Goal: Task Accomplishment & Management: Manage account settings

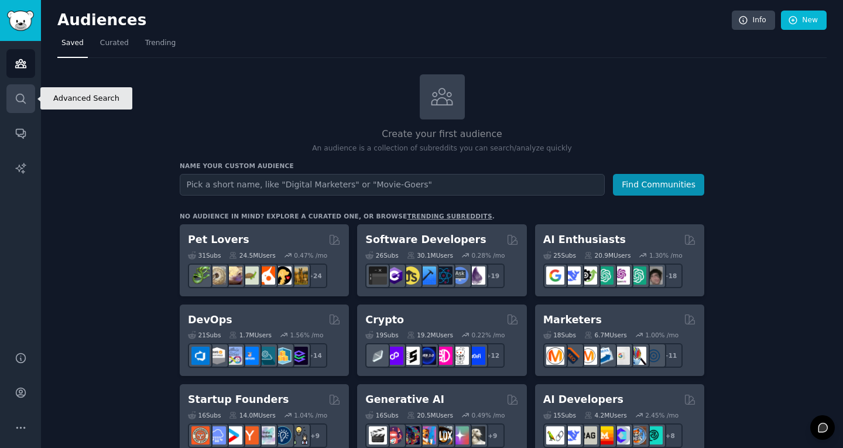
click at [22, 101] on icon "Sidebar" at bounding box center [20, 98] width 9 height 9
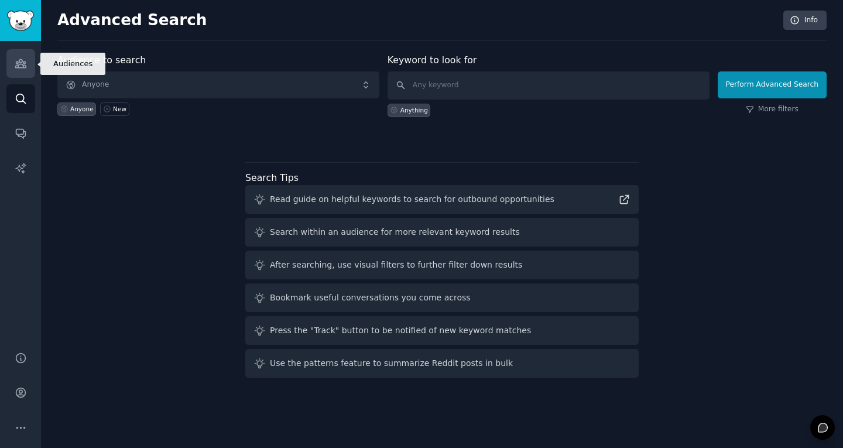
click at [19, 70] on link "Audiences" at bounding box center [20, 63] width 29 height 29
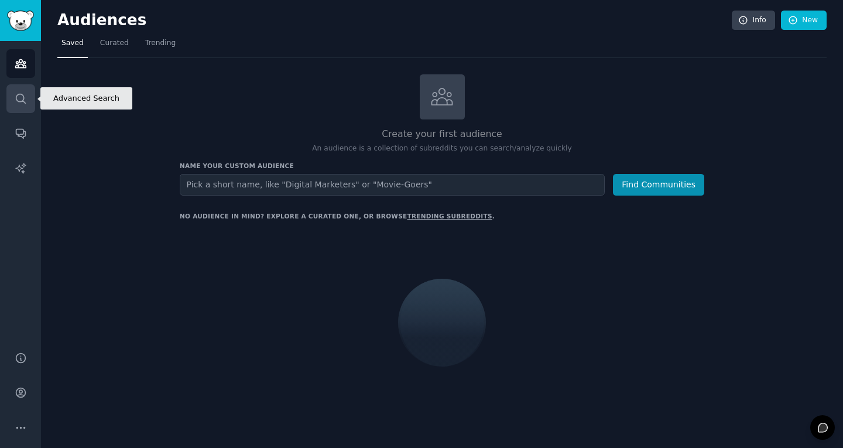
click at [18, 95] on icon "Sidebar" at bounding box center [21, 98] width 12 height 12
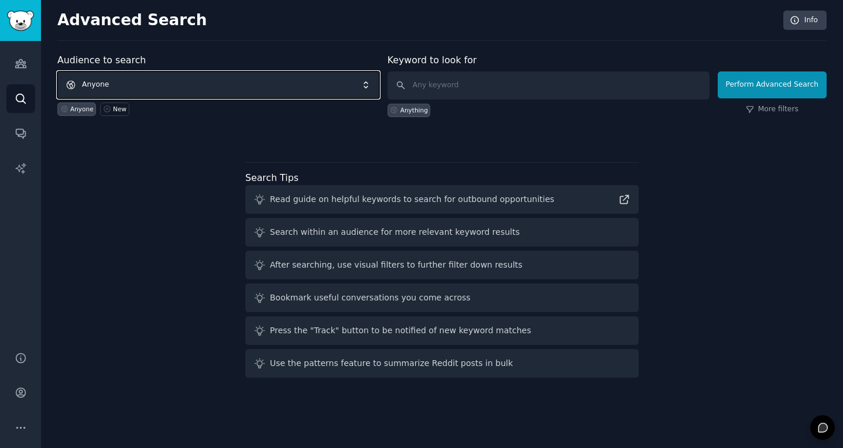
click at [91, 87] on span "Anyone" at bounding box center [218, 84] width 322 height 27
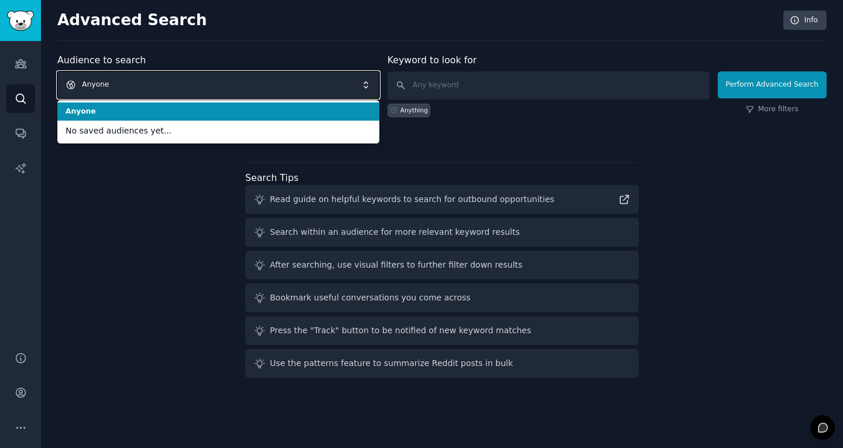
click at [98, 84] on span "Anyone" at bounding box center [218, 84] width 322 height 27
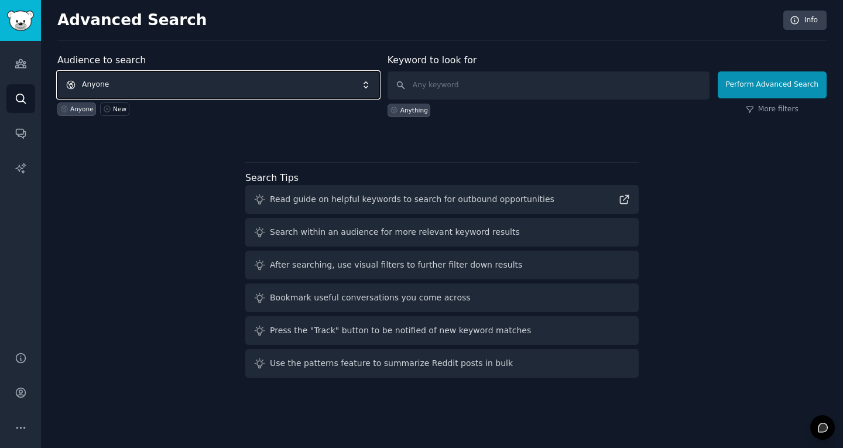
click at [97, 84] on span "Anyone" at bounding box center [218, 84] width 322 height 27
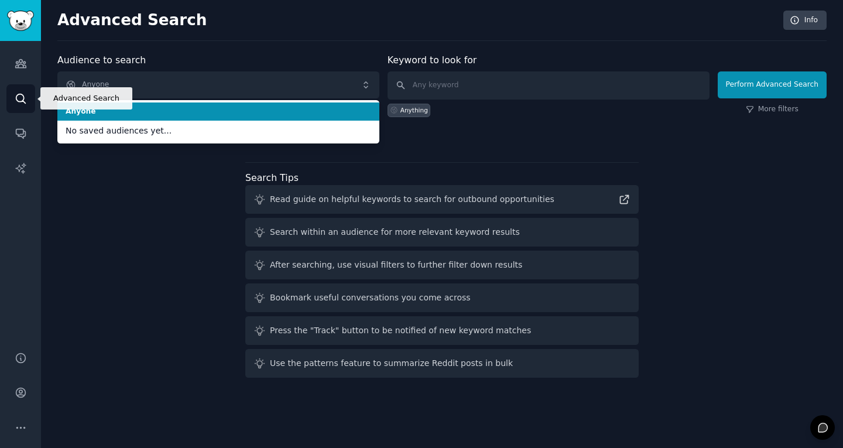
click at [18, 105] on link "Search" at bounding box center [20, 98] width 29 height 29
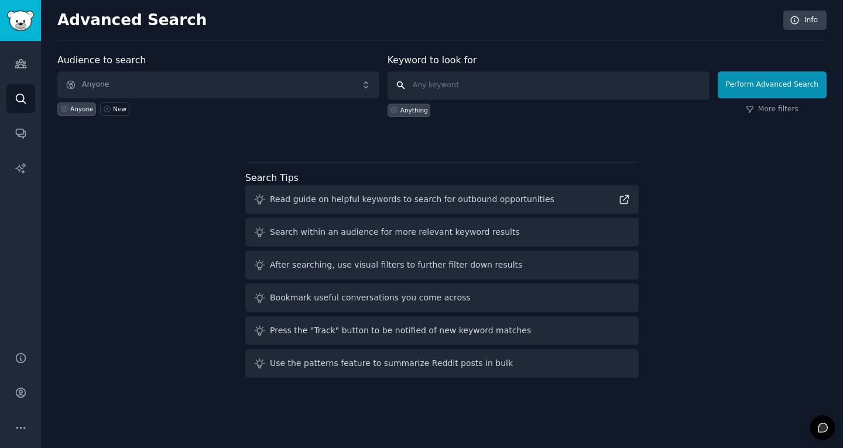
click at [434, 90] on input "text" at bounding box center [548, 85] width 322 height 28
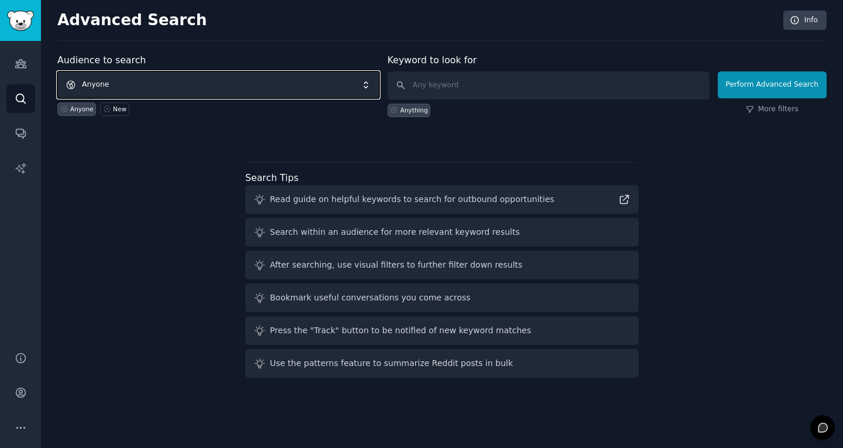
click at [187, 80] on span "Anyone" at bounding box center [218, 84] width 322 height 27
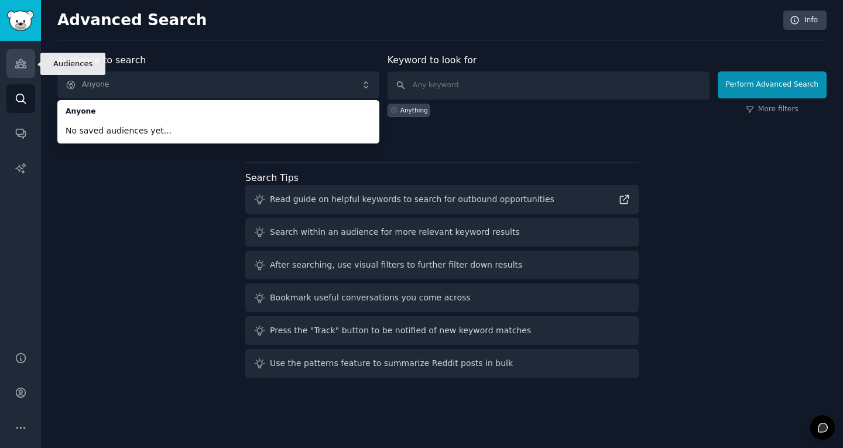
click at [19, 76] on link "Audiences" at bounding box center [20, 63] width 29 height 29
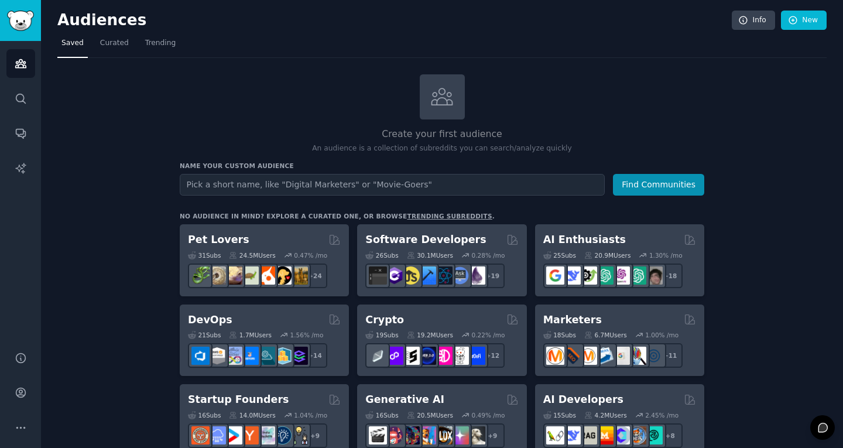
type input "R"
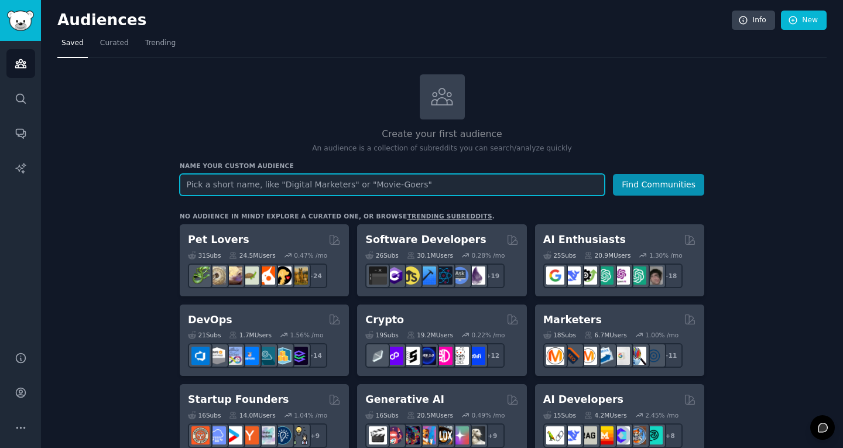
paste input "r/Ubiquiti"
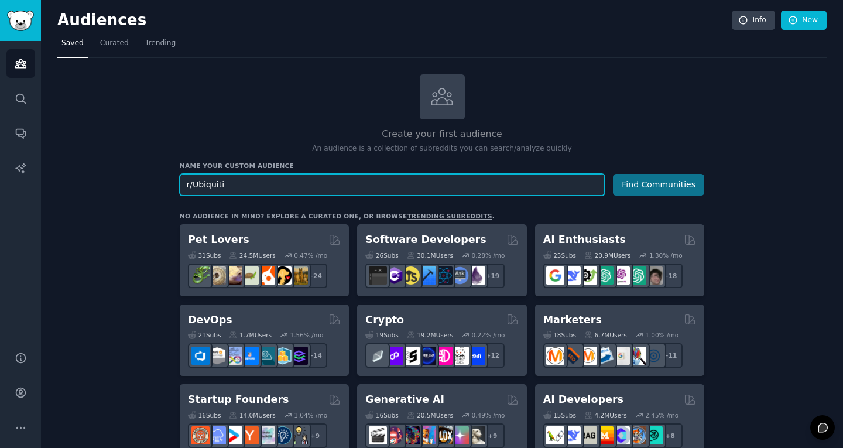
type input "r/Ubiquiti"
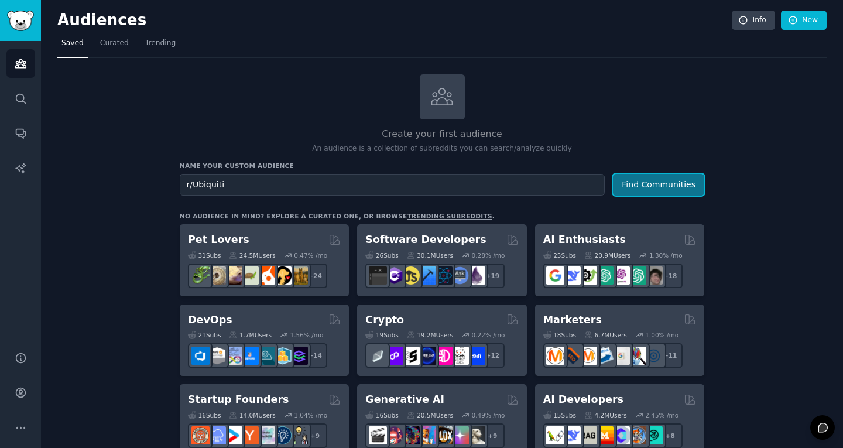
click at [637, 185] on button "Find Communities" at bounding box center [658, 185] width 91 height 22
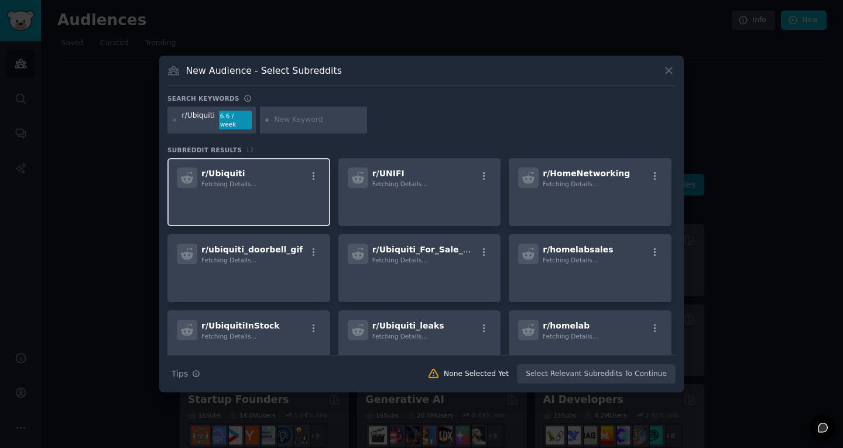
click at [275, 192] on p at bounding box center [249, 204] width 144 height 25
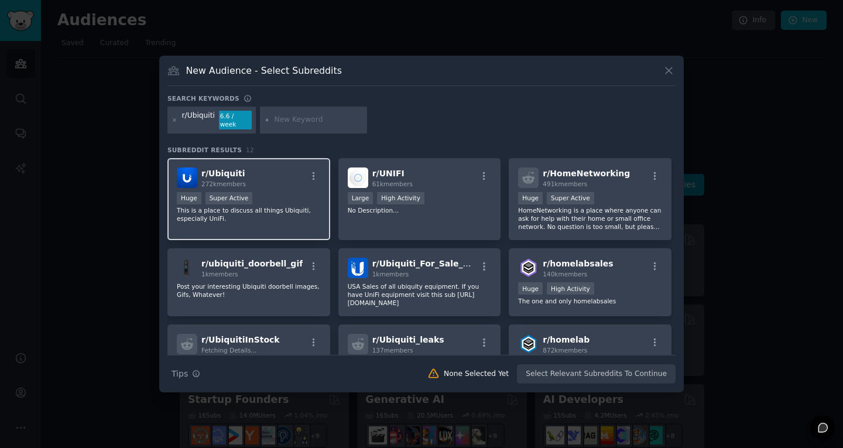
click at [197, 176] on img at bounding box center [187, 177] width 20 height 20
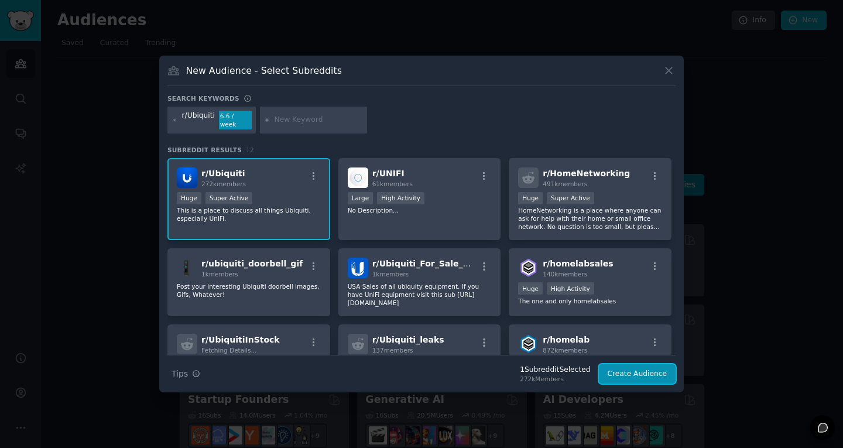
click at [637, 373] on button "Create Audience" at bounding box center [637, 374] width 77 height 20
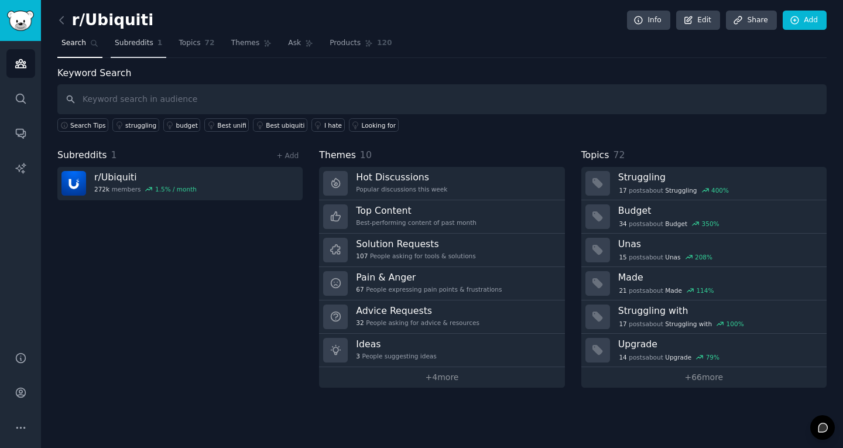
click at [147, 42] on span "Subreddits" at bounding box center [134, 43] width 39 height 11
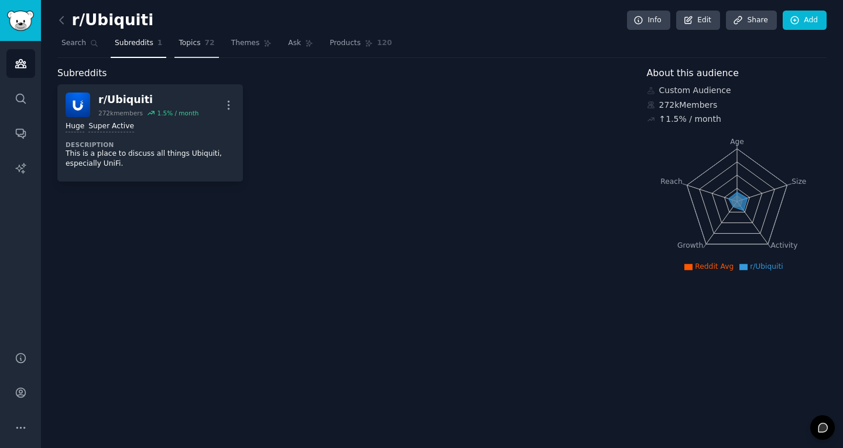
click at [194, 50] on link "Topics 72" at bounding box center [196, 46] width 44 height 24
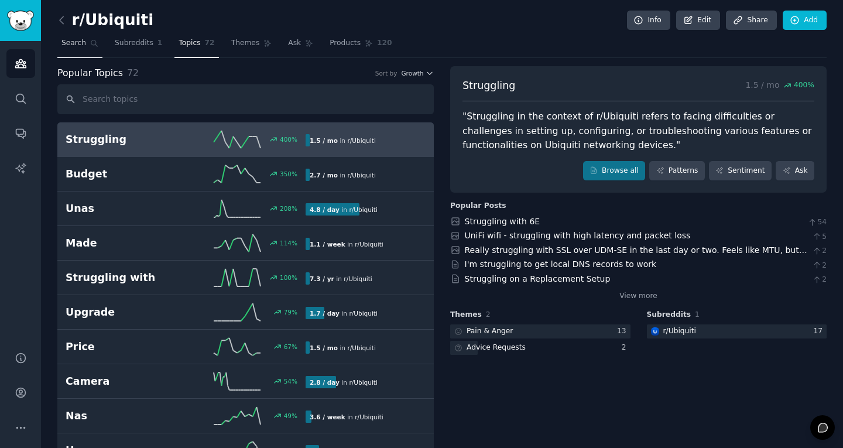
click at [80, 35] on link "Search" at bounding box center [79, 46] width 45 height 24
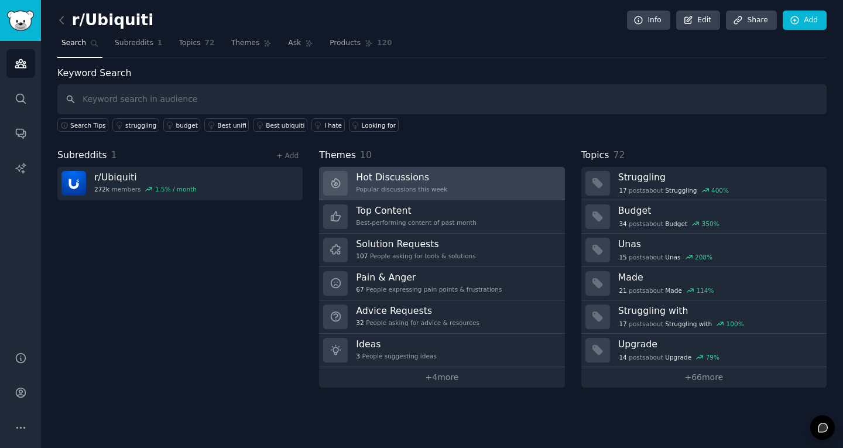
click at [466, 182] on link "Hot Discussions Popular discussions this week" at bounding box center [441, 183] width 245 height 33
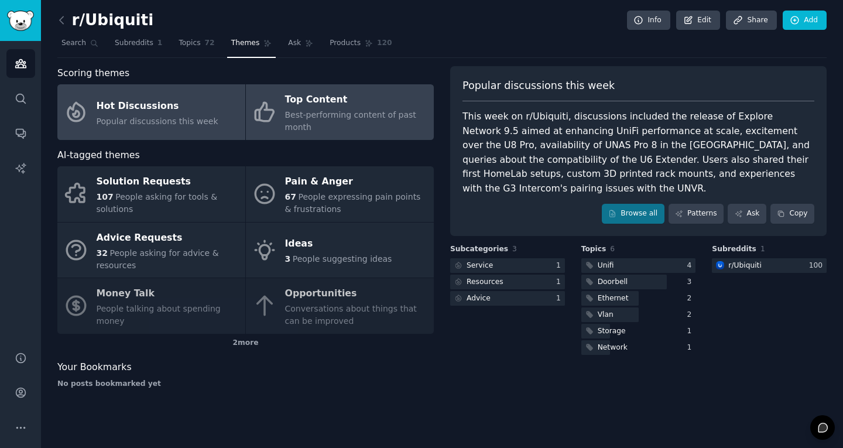
click at [330, 128] on div "Best-performing content of past month" at bounding box center [356, 121] width 143 height 25
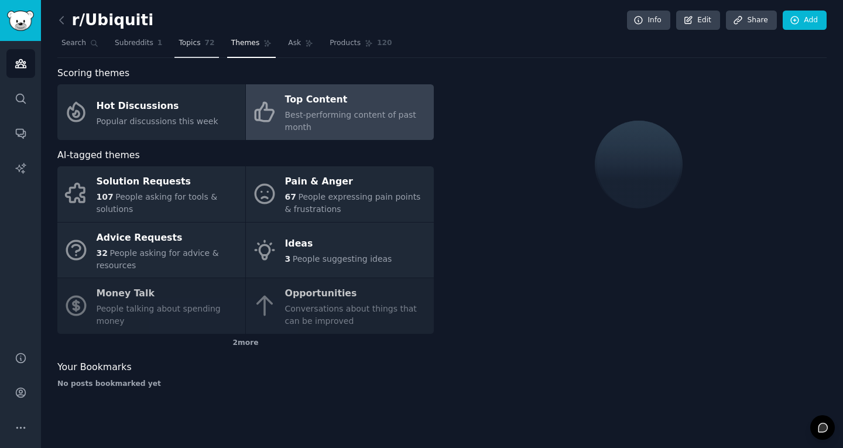
click at [185, 49] on link "Topics 72" at bounding box center [196, 46] width 44 height 24
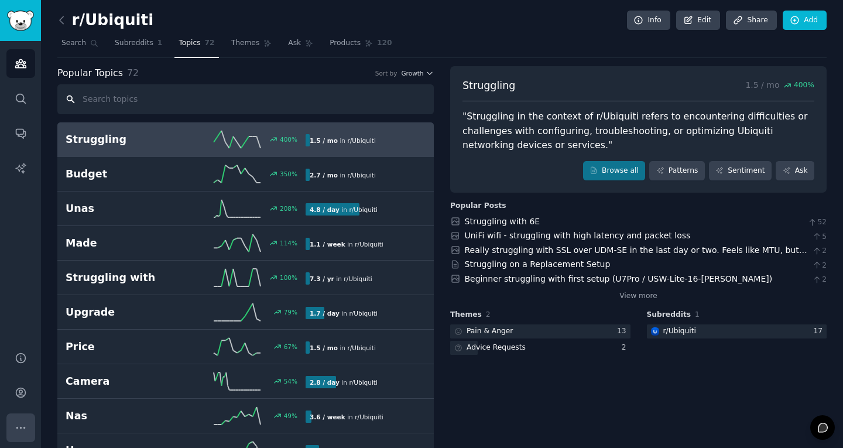
click at [21, 418] on button "More" at bounding box center [20, 427] width 29 height 29
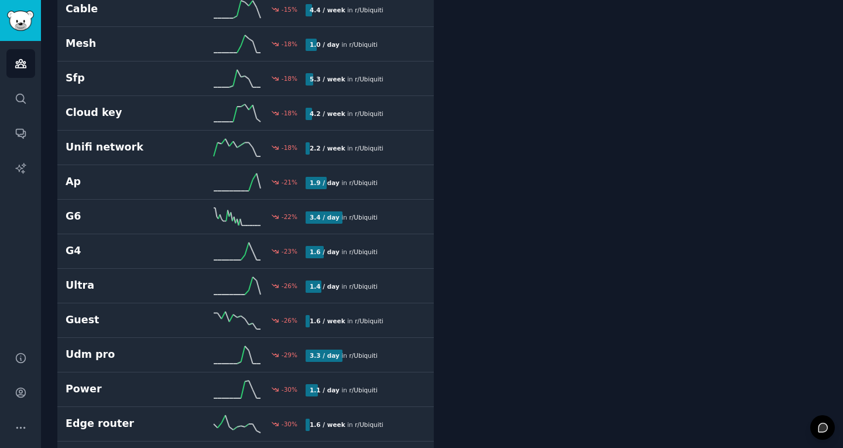
scroll to position [2148, 0]
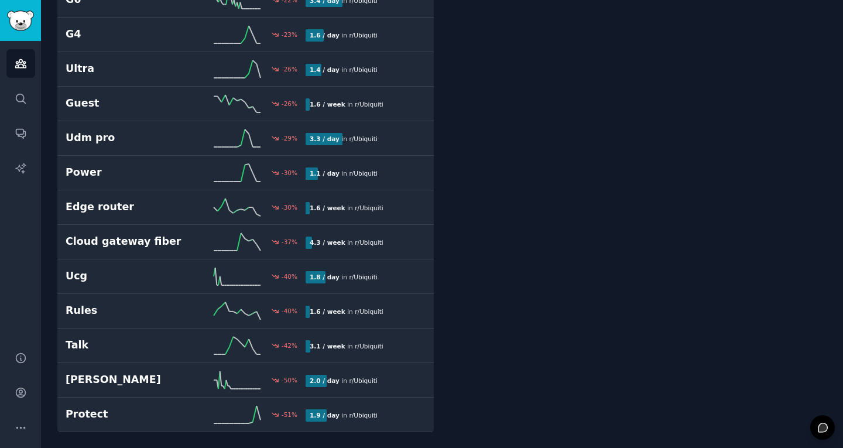
click at [822, 424] on icon at bounding box center [822, 427] width 9 height 9
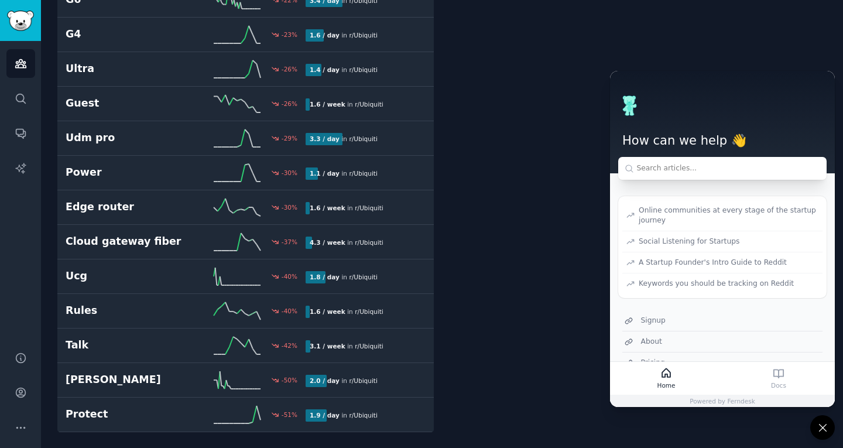
click at [823, 431] on icon at bounding box center [823, 427] width 12 height 12
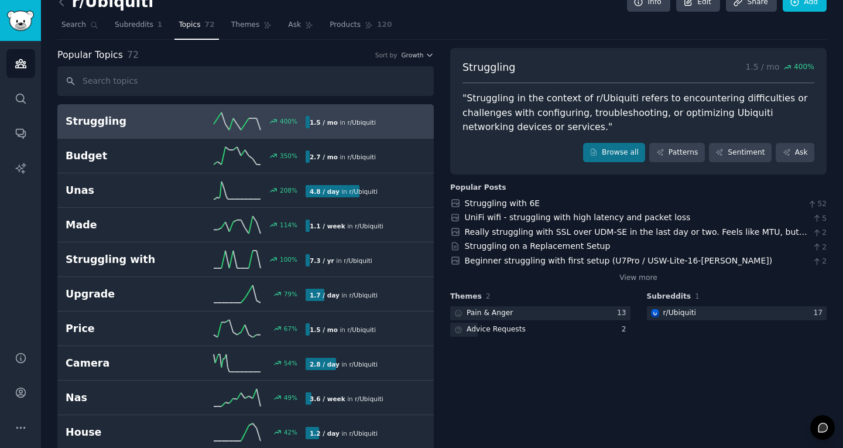
scroll to position [0, 0]
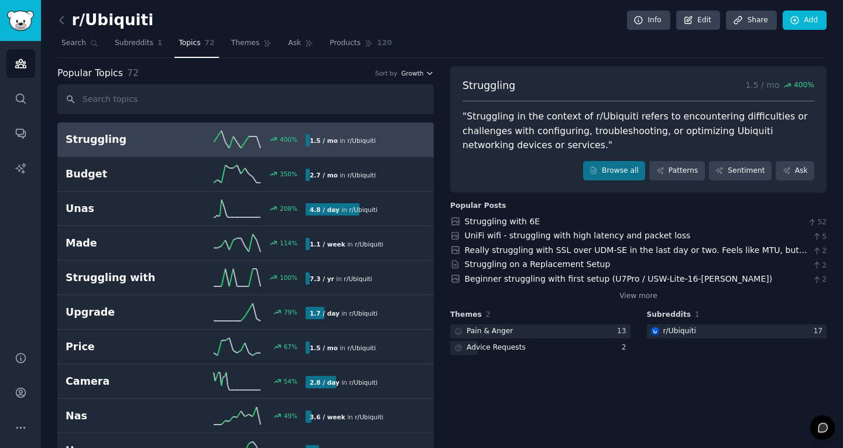
click at [416, 75] on span "Growth" at bounding box center [412, 73] width 22 height 8
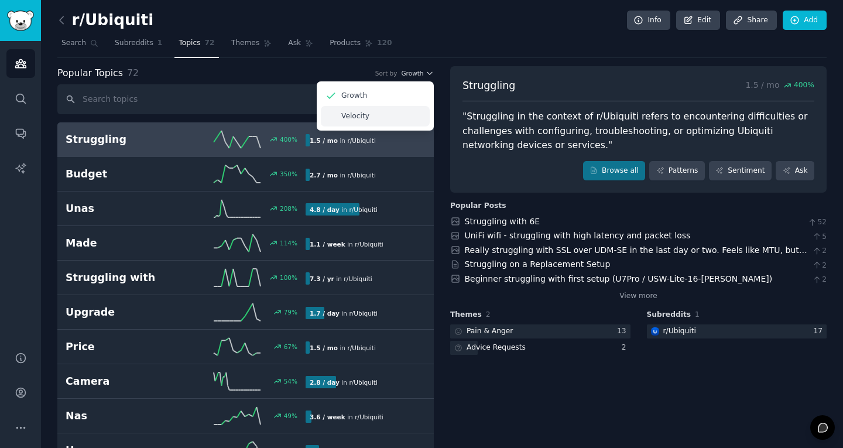
click at [367, 122] on div "Velocity" at bounding box center [375, 116] width 109 height 20
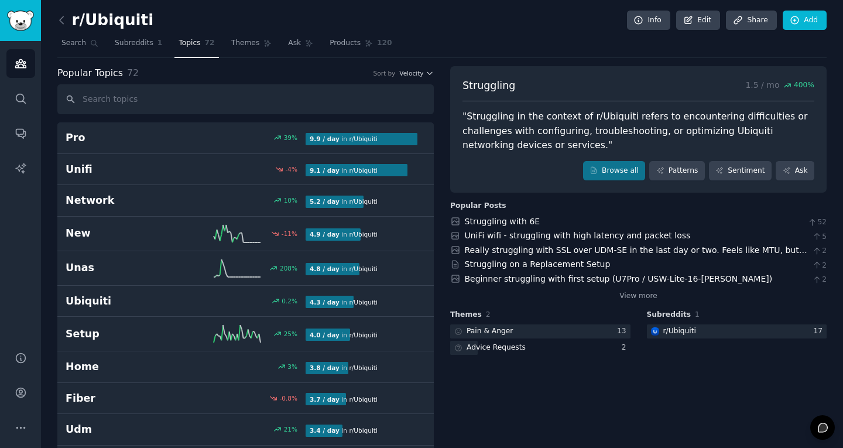
click at [416, 78] on div "Popular Topics 72 Sort by Velocity" at bounding box center [245, 73] width 376 height 15
click at [416, 74] on span "Velocity" at bounding box center [411, 73] width 24 height 8
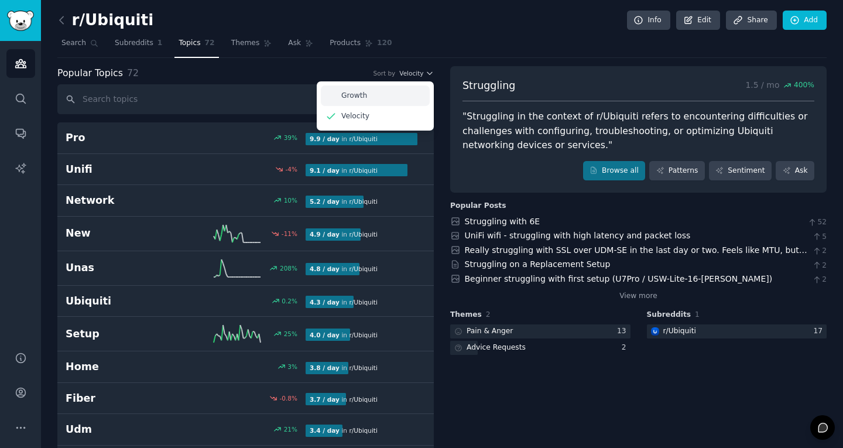
click at [399, 94] on div "Growth" at bounding box center [375, 95] width 109 height 20
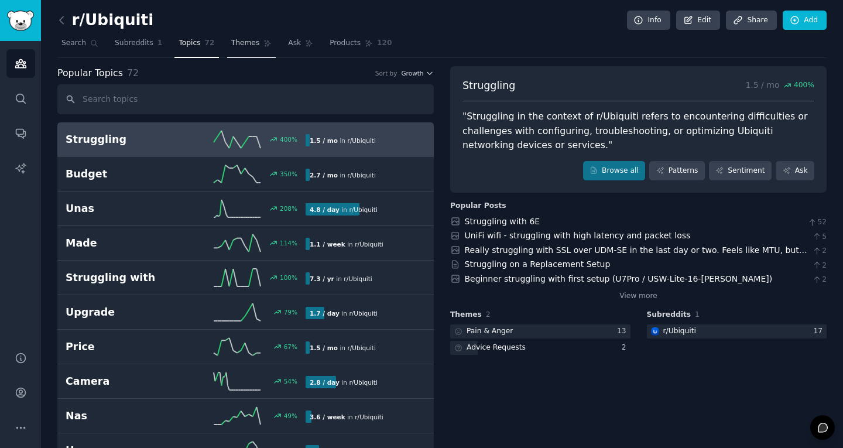
click at [239, 51] on link "Themes" at bounding box center [251, 46] width 49 height 24
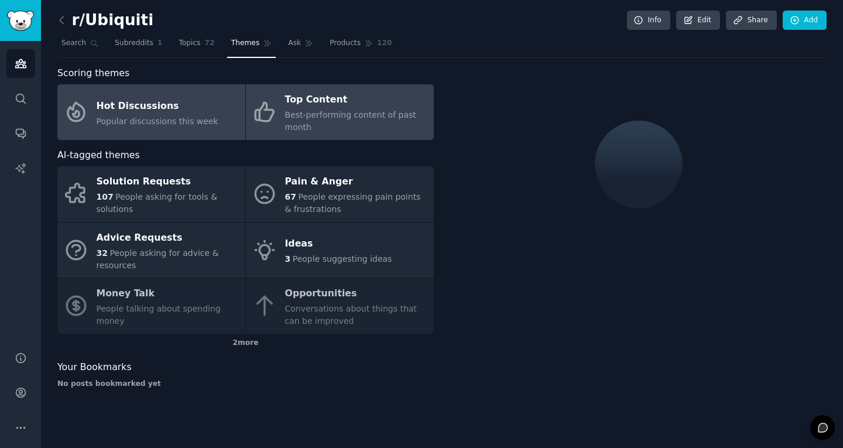
click at [347, 92] on div "Top Content" at bounding box center [356, 100] width 143 height 19
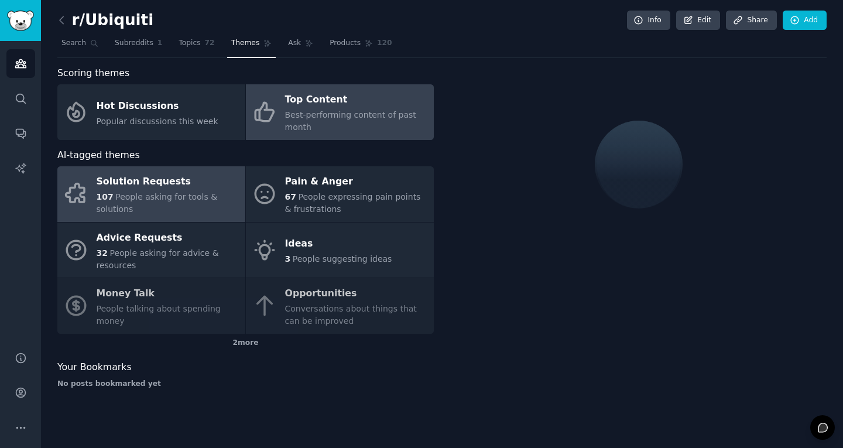
click at [171, 188] on div "Solution Requests" at bounding box center [168, 182] width 143 height 19
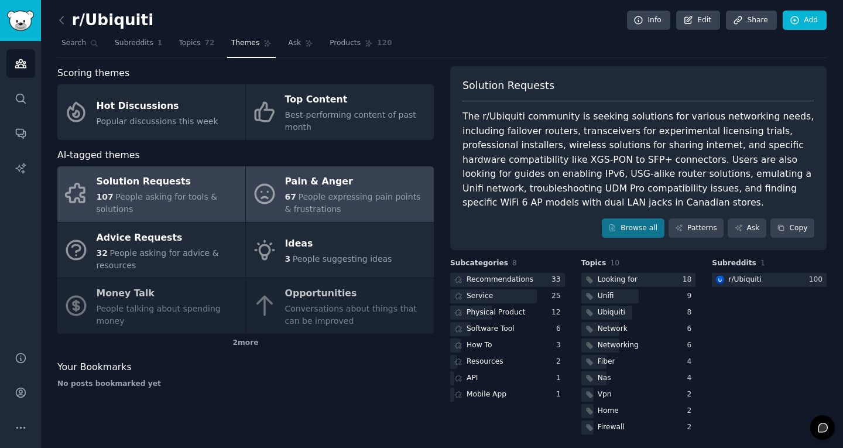
click at [388, 186] on div "Pain & Anger" at bounding box center [356, 182] width 143 height 19
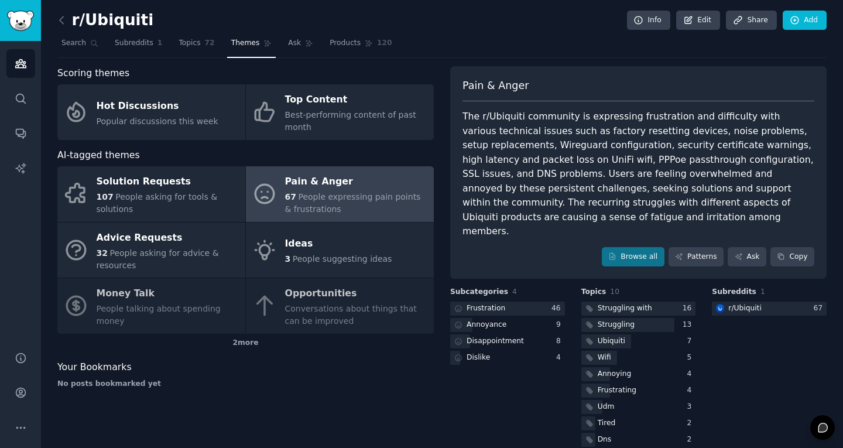
drag, startPoint x: 58, startPoint y: 153, endPoint x: 139, endPoint y: 159, distance: 81.5
click at [139, 159] on div "AI-tagged themes" at bounding box center [245, 155] width 376 height 15
click at [148, 173] on span "button" at bounding box center [148, 173] width 0 height 0
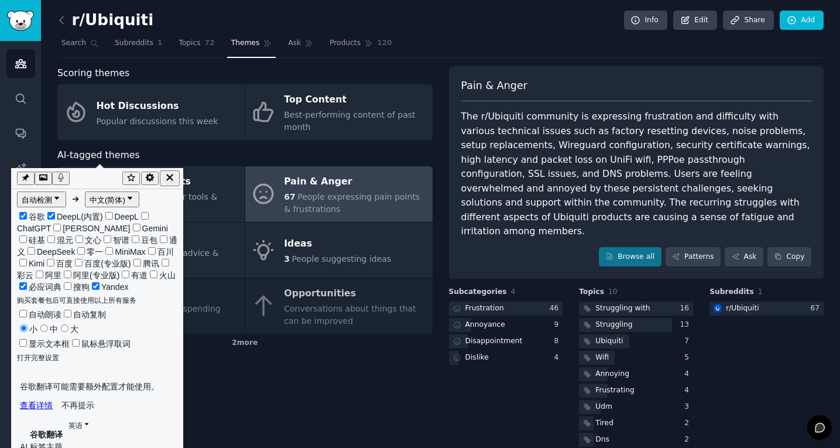
click at [172, 173] on icon "button" at bounding box center [169, 177] width 11 height 11
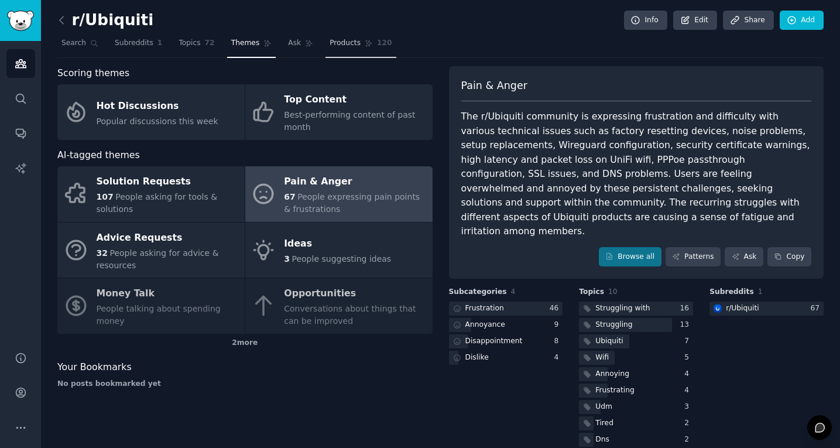
click at [337, 50] on link "Products 120" at bounding box center [360, 46] width 70 height 24
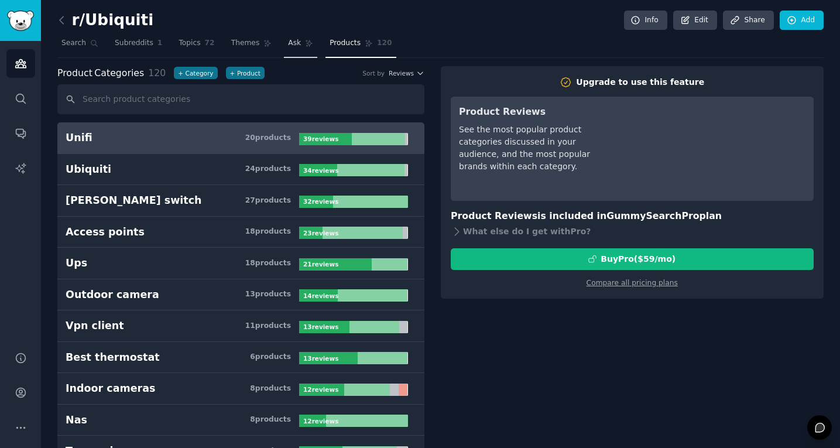
click at [293, 45] on span "Ask" at bounding box center [294, 43] width 13 height 11
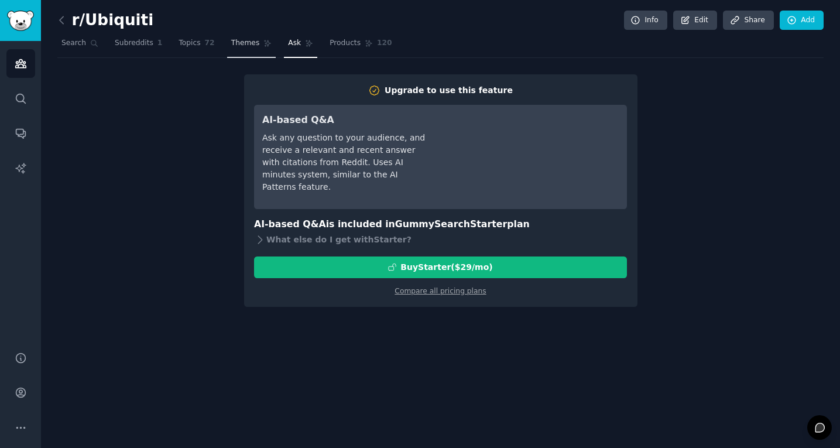
click at [242, 47] on span "Themes" at bounding box center [245, 43] width 29 height 11
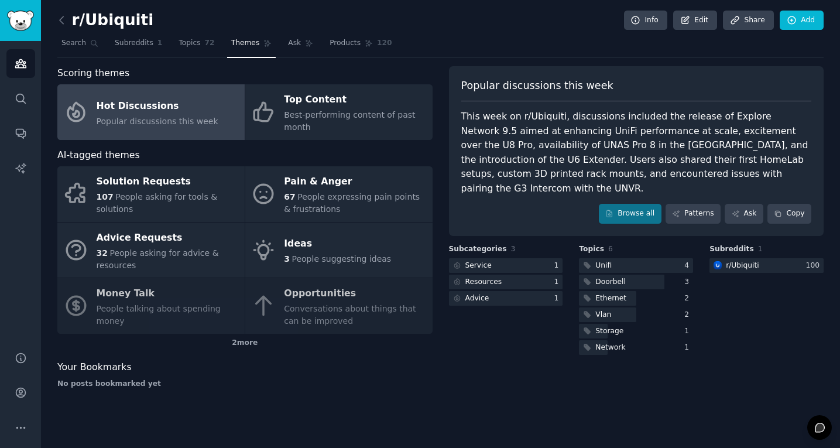
click at [243, 348] on div "2 more" at bounding box center [244, 343] width 375 height 19
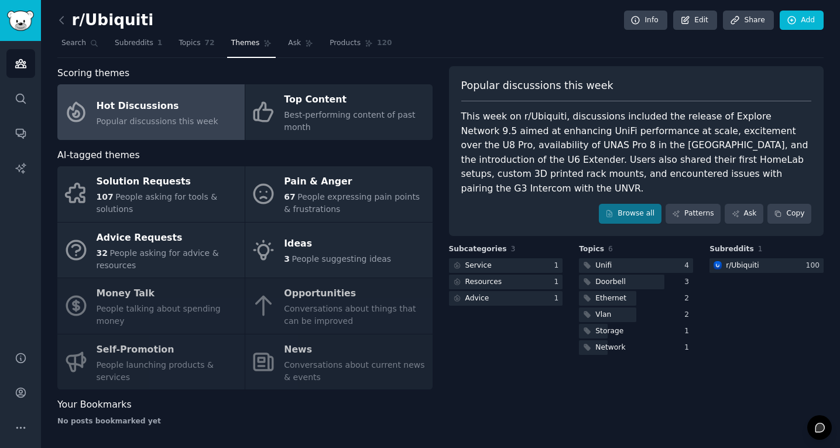
scroll to position [3, 0]
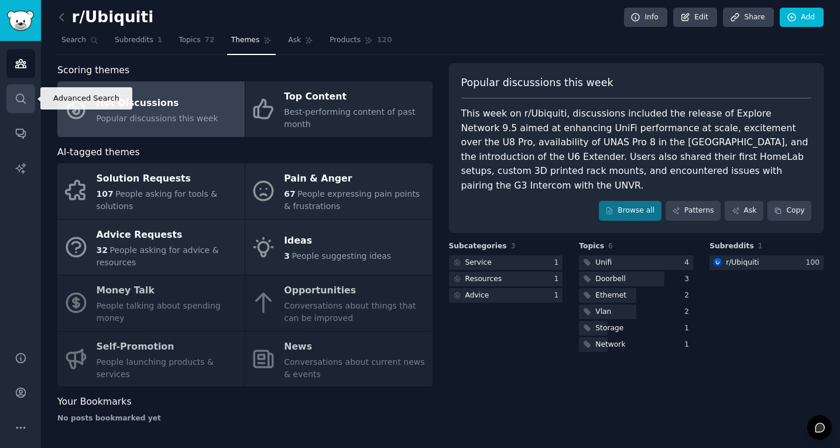
click at [22, 103] on icon "Sidebar" at bounding box center [21, 98] width 12 height 12
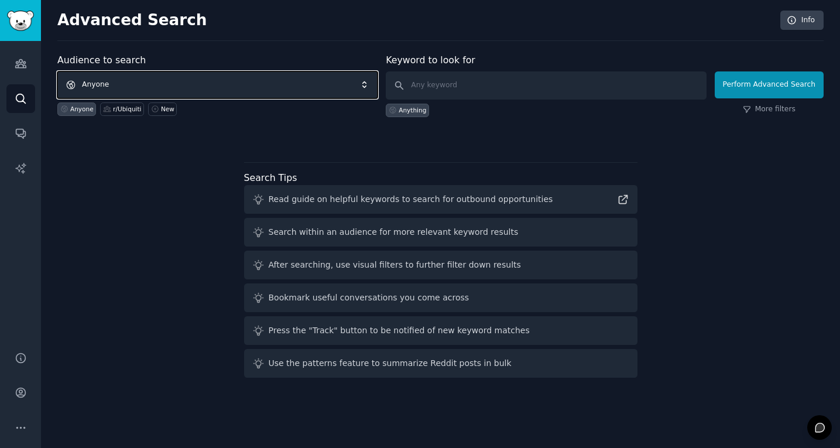
click at [148, 77] on span "Anyone" at bounding box center [217, 84] width 320 height 27
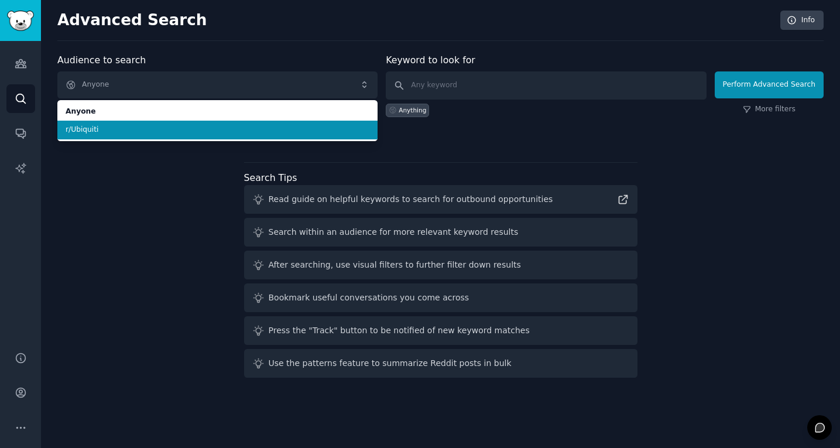
click at [128, 138] on li "r/Ubiquiti" at bounding box center [217, 130] width 320 height 19
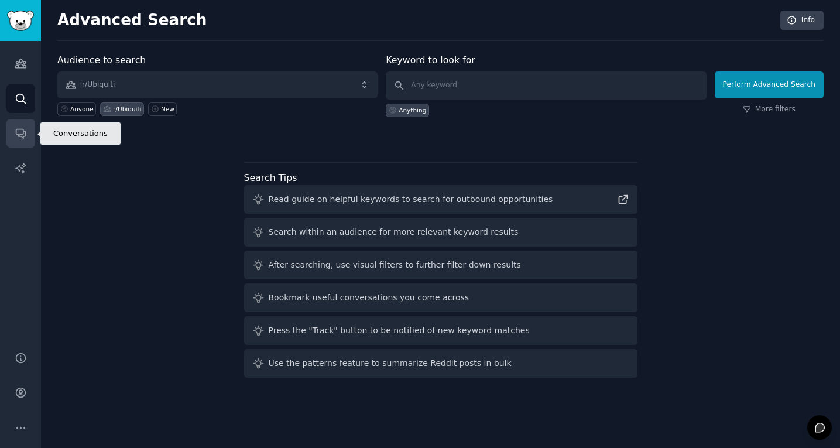
click at [16, 136] on icon "Sidebar" at bounding box center [21, 133] width 12 height 12
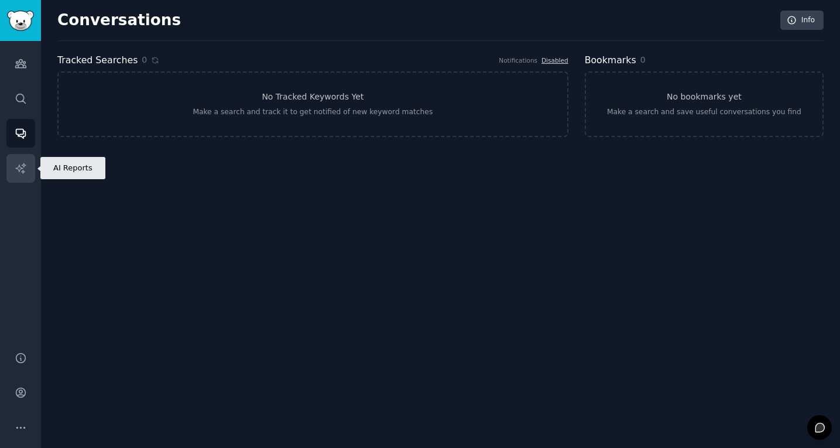
click at [23, 159] on link "AI Reports" at bounding box center [20, 168] width 29 height 29
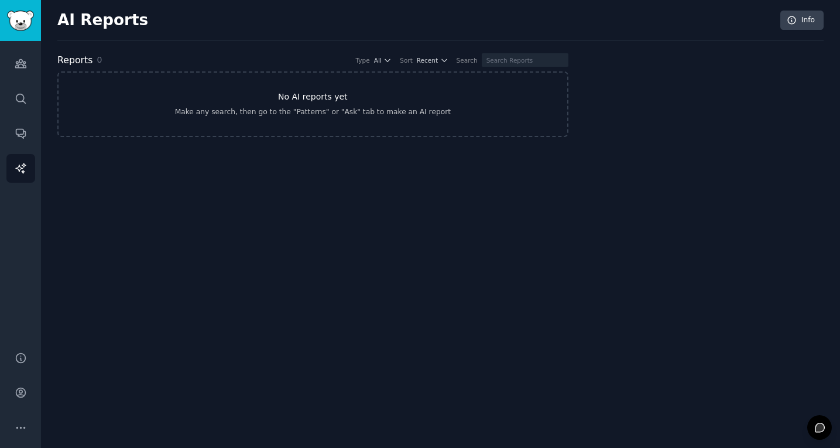
click at [311, 115] on div "Make any search, then go to the "Patterns" or "Ask" tab to make an AI report" at bounding box center [313, 112] width 276 height 11
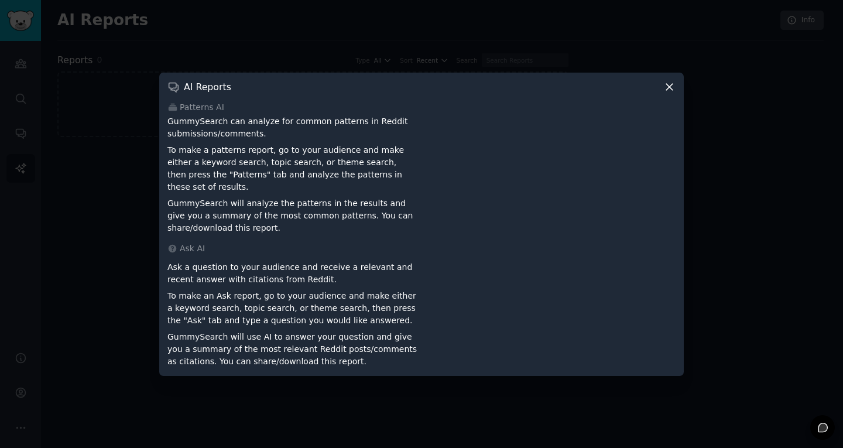
click at [671, 89] on icon at bounding box center [669, 87] width 12 height 12
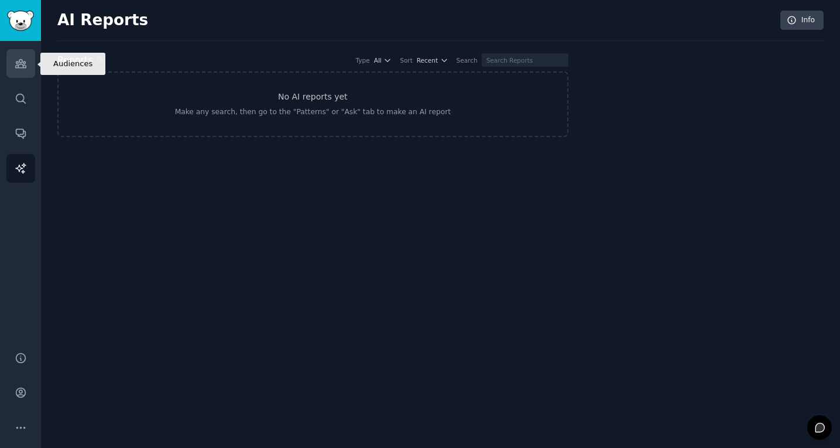
click at [17, 59] on icon "Sidebar" at bounding box center [21, 63] width 12 height 12
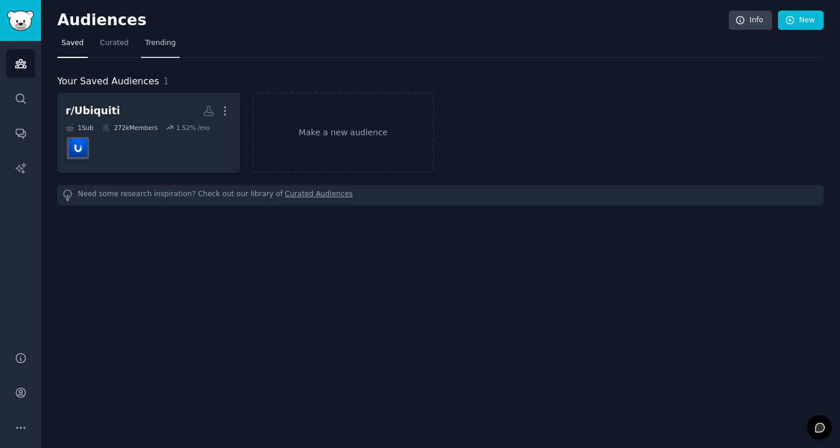
click at [173, 49] on link "Trending" at bounding box center [160, 46] width 39 height 24
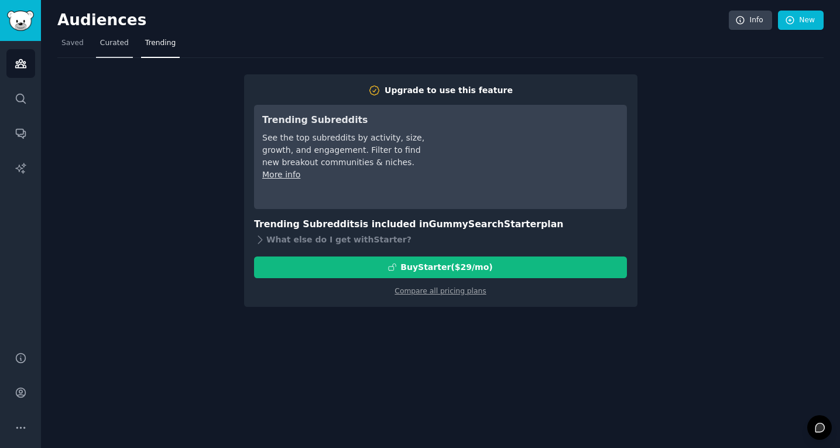
click at [124, 44] on span "Curated" at bounding box center [114, 43] width 29 height 11
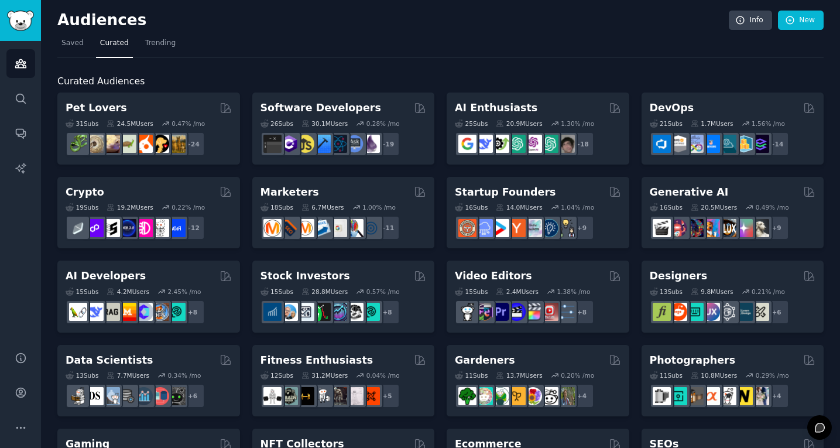
drag, startPoint x: 57, startPoint y: 81, endPoint x: 146, endPoint y: 85, distance: 89.1
click at [146, 85] on h2 "Curated Audiences" at bounding box center [440, 81] width 766 height 15
click at [155, 100] on span "button" at bounding box center [155, 100] width 0 height 0
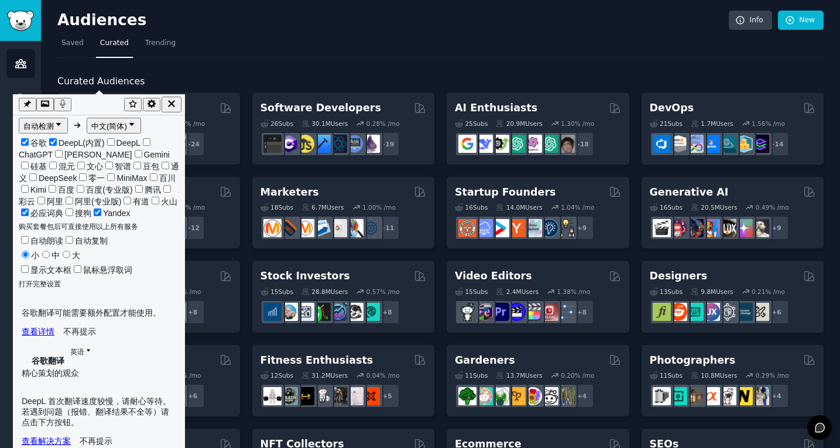
click at [174, 102] on icon "button" at bounding box center [171, 103] width 6 height 6
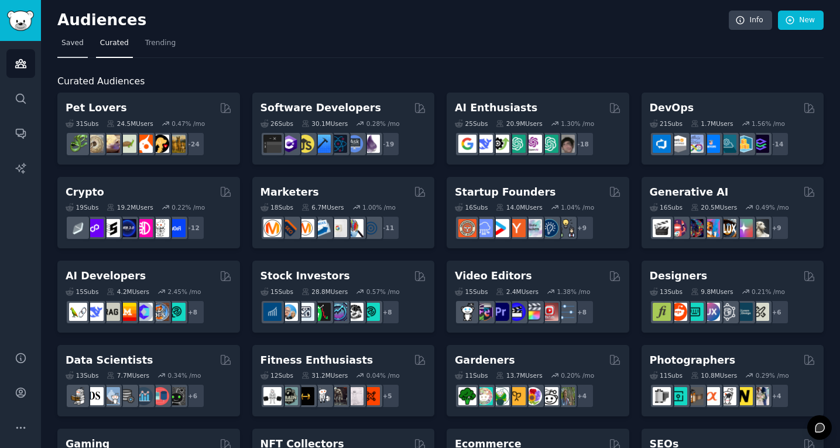
click at [73, 46] on span "Saved" at bounding box center [72, 43] width 22 height 11
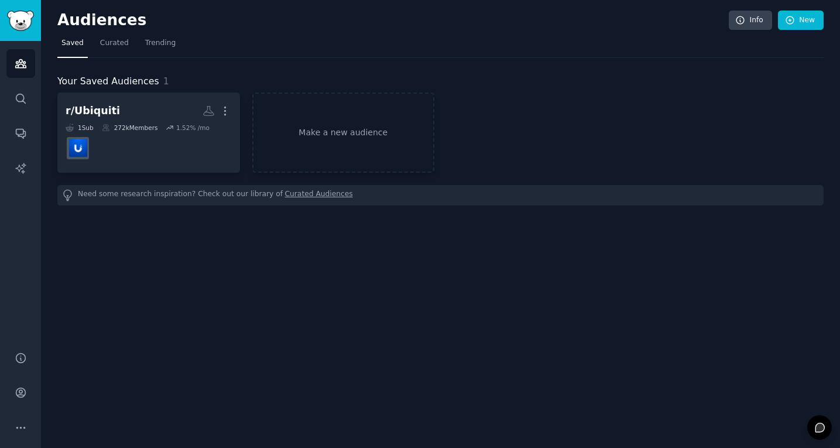
click at [253, 335] on div "Audiences Info New Saved Curated Trending Your Saved Audiences 1 r/Ubiquiti Mor…" at bounding box center [440, 224] width 799 height 448
click at [362, 152] on link "Make a new audience" at bounding box center [343, 132] width 183 height 80
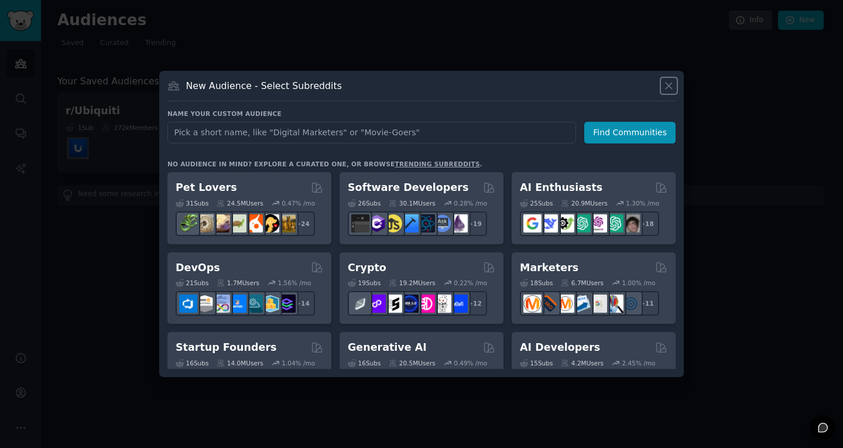
click at [670, 86] on icon at bounding box center [669, 86] width 12 height 12
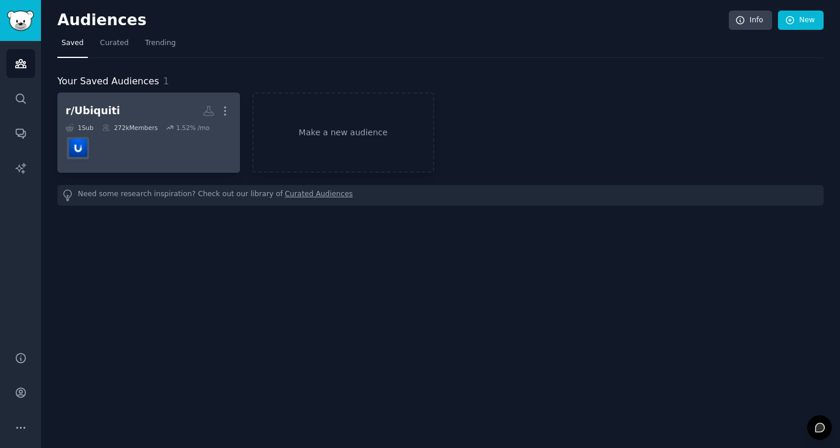
click at [118, 101] on h2 "r/Ubiquiti More" at bounding box center [149, 111] width 166 height 20
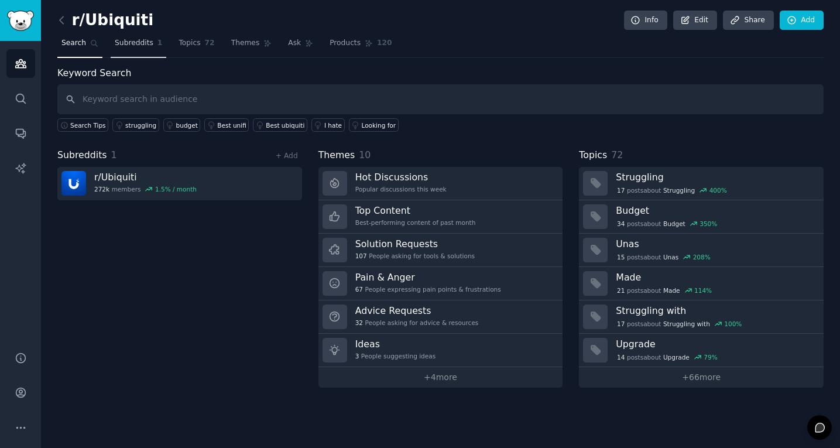
click at [132, 40] on span "Subreddits" at bounding box center [134, 43] width 39 height 11
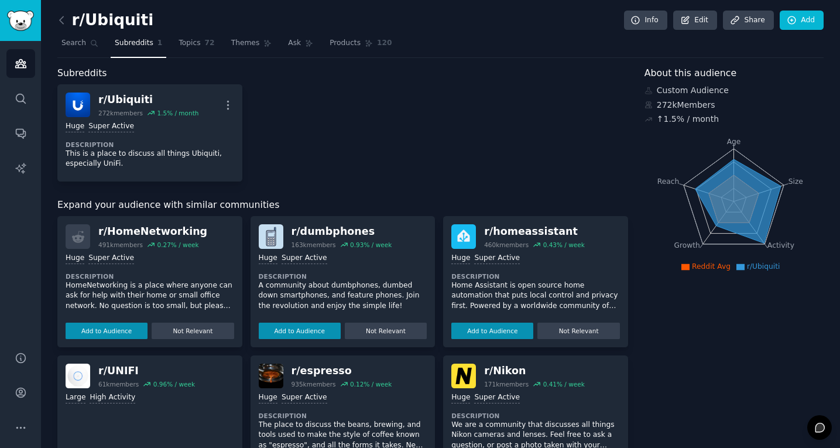
copy div "About this audience Custom Audience 272k Members ↑ 1.5 % / month Age Size Activ…"
drag, startPoint x: 643, startPoint y: 73, endPoint x: 722, endPoint y: 263, distance: 206.5
click at [722, 263] on div "About this audience Custom Audience 272k Members ↑ 1.5 % / month Age Size Activ…" at bounding box center [733, 415] width 179 height 699
click at [723, 337] on div "About this audience Custom Audience 272k Members ↑ 1.5 % / month Age Size Activ…" at bounding box center [733, 415] width 179 height 699
click at [695, 265] on span "Reddit Avg" at bounding box center [711, 266] width 39 height 8
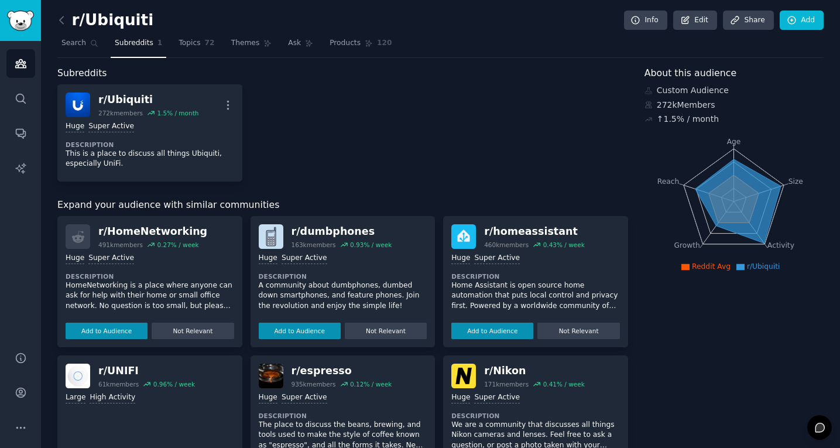
click at [676, 263] on ul "Reddit Avg r/Ubiquiti" at bounding box center [733, 267] width 173 height 11
click at [732, 195] on icon at bounding box center [737, 201] width 85 height 84
copy div "↑ 1.5 % / month"
drag, startPoint x: 655, startPoint y: 118, endPoint x: 718, endPoint y: 121, distance: 62.7
click at [718, 121] on div "↑ 1.5 % / month" at bounding box center [733, 119] width 179 height 12
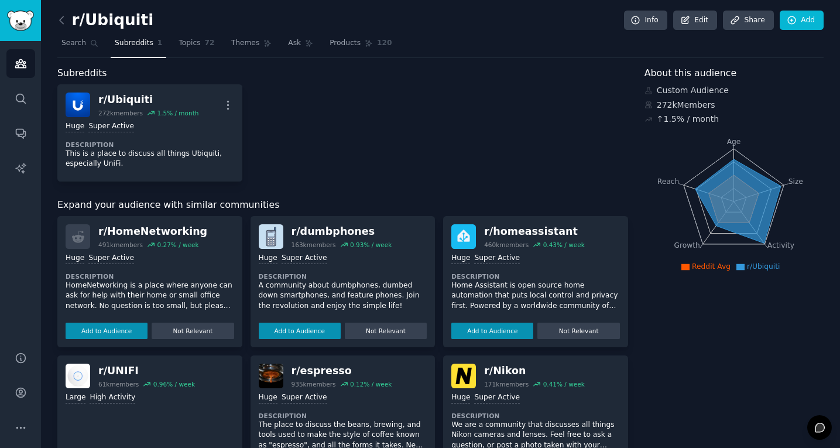
click at [666, 149] on icon "Age Size Activity Growth Reach" at bounding box center [733, 202] width 179 height 148
click at [19, 66] on icon "Sidebar" at bounding box center [21, 63] width 12 height 12
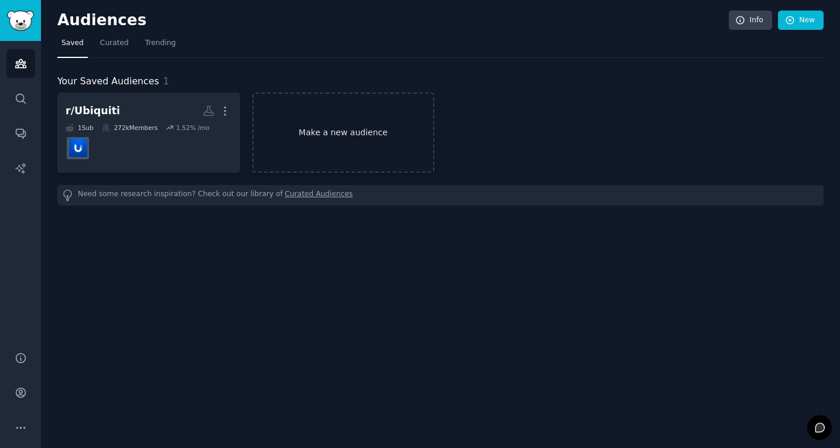
click at [361, 151] on link "Make a new audience" at bounding box center [343, 132] width 183 height 80
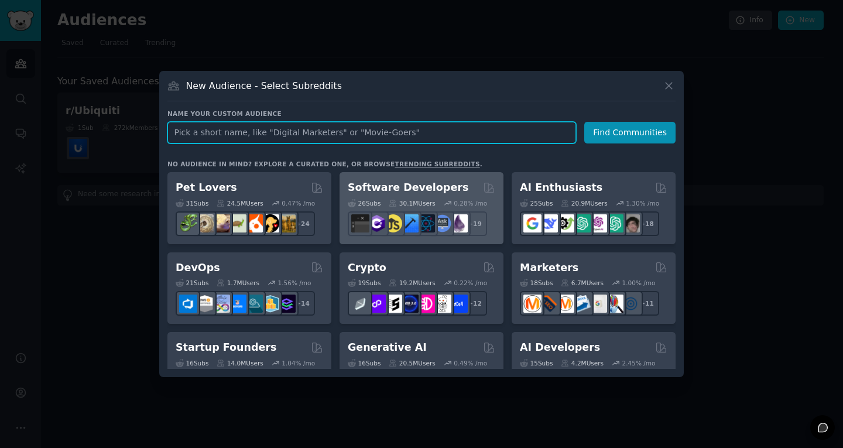
paste input "r/HomeNetworking"
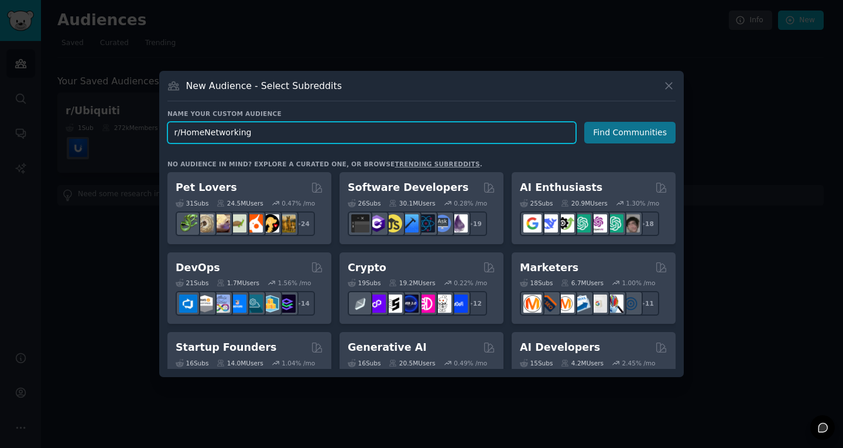
type input "r/HomeNetworking"
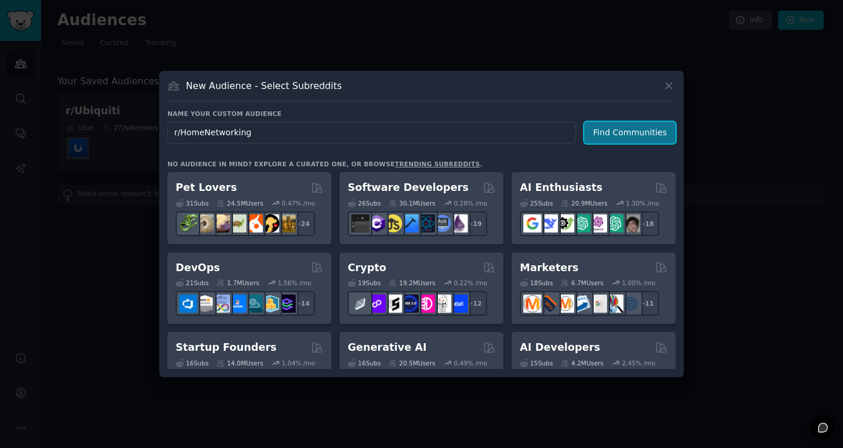
click at [640, 135] on button "Find Communities" at bounding box center [629, 133] width 91 height 22
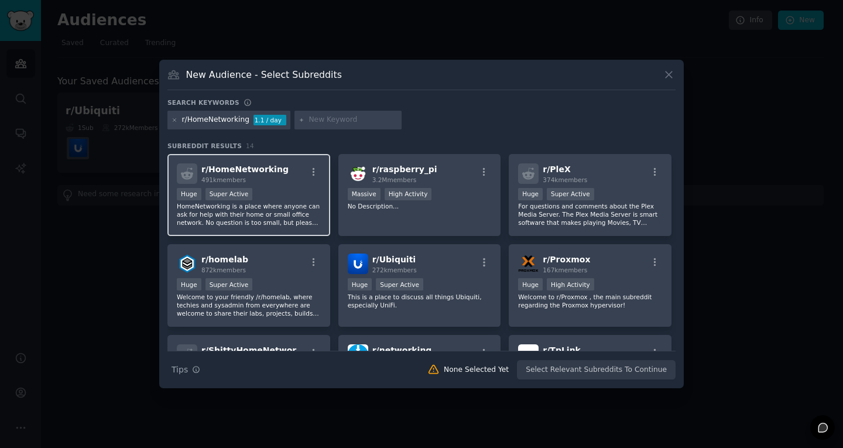
click at [286, 193] on div "Huge Super Active" at bounding box center [249, 195] width 144 height 15
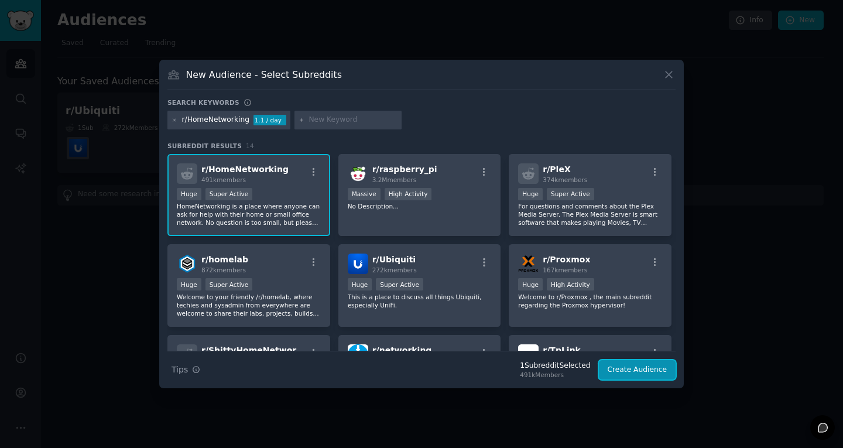
click at [653, 371] on button "Create Audience" at bounding box center [637, 370] width 77 height 20
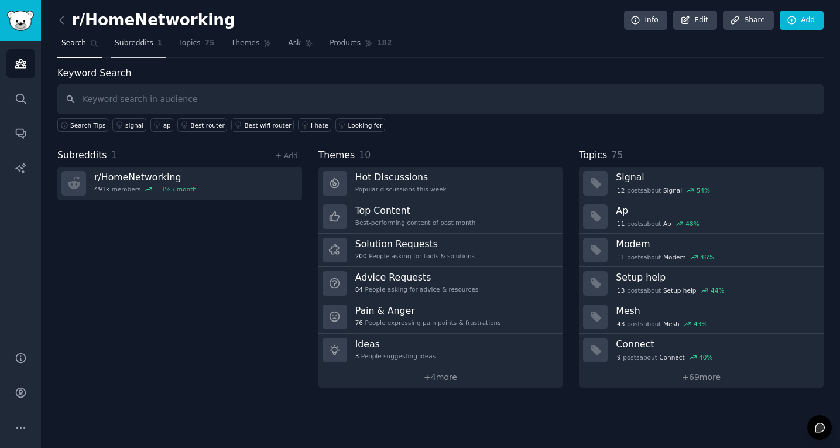
click at [146, 44] on span "Subreddits" at bounding box center [134, 43] width 39 height 11
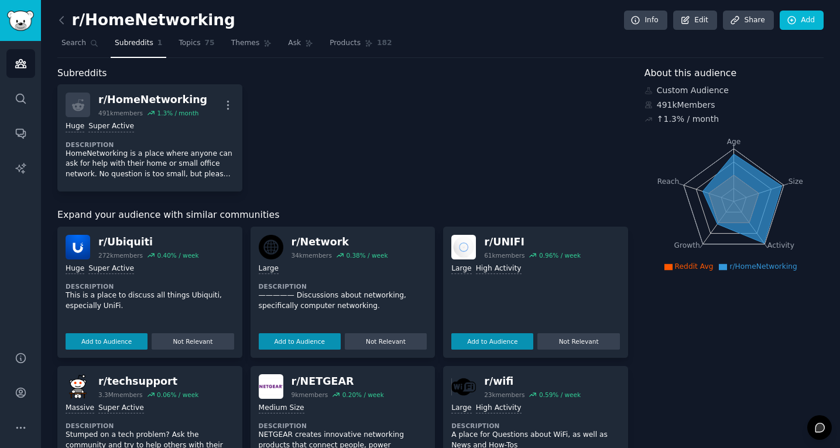
drag, startPoint x: 189, startPoint y: 49, endPoint x: 219, endPoint y: 61, distance: 32.1
click at [189, 49] on link "Topics 75" at bounding box center [196, 46] width 44 height 24
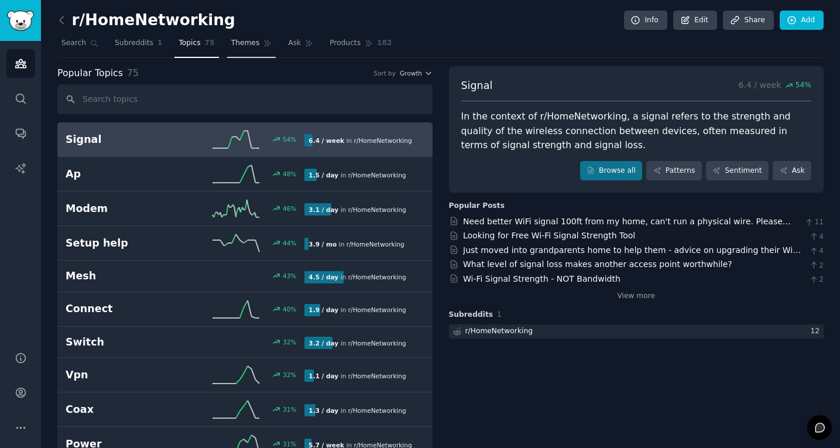
click at [247, 49] on link "Themes" at bounding box center [251, 46] width 49 height 24
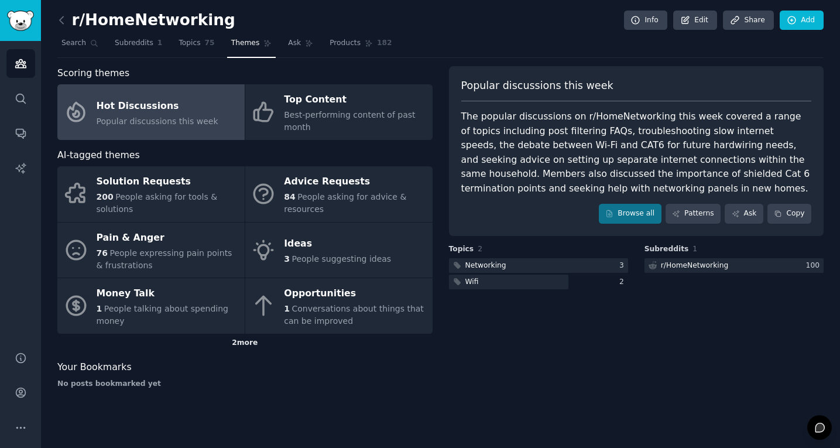
click at [256, 349] on div "2 more" at bounding box center [244, 343] width 375 height 19
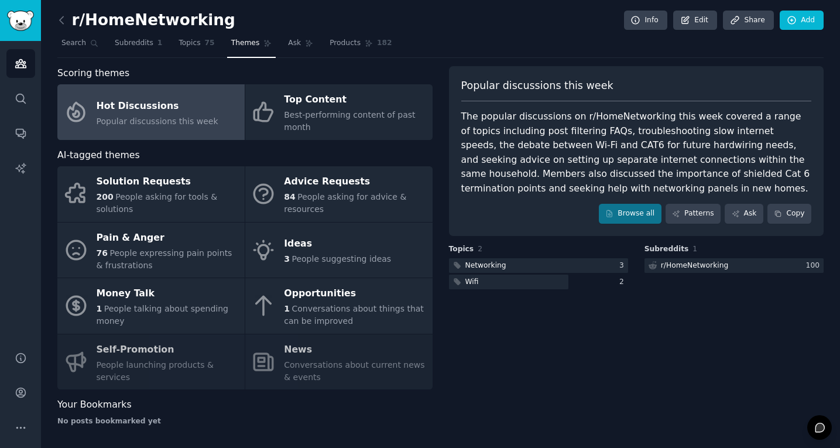
drag, startPoint x: 56, startPoint y: 156, endPoint x: 138, endPoint y: 158, distance: 81.4
click at [138, 158] on div "r/HomeNetworking Info Edit Share Add Search Subreddits 1 Topics 75 Themes Ask P…" at bounding box center [440, 225] width 799 height 451
click at [146, 172] on span "button" at bounding box center [146, 172] width 0 height 0
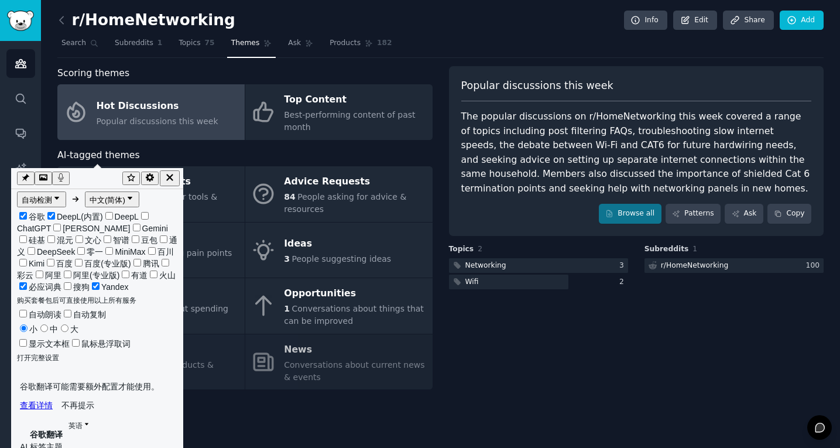
click at [173, 178] on icon "button" at bounding box center [169, 177] width 6 height 6
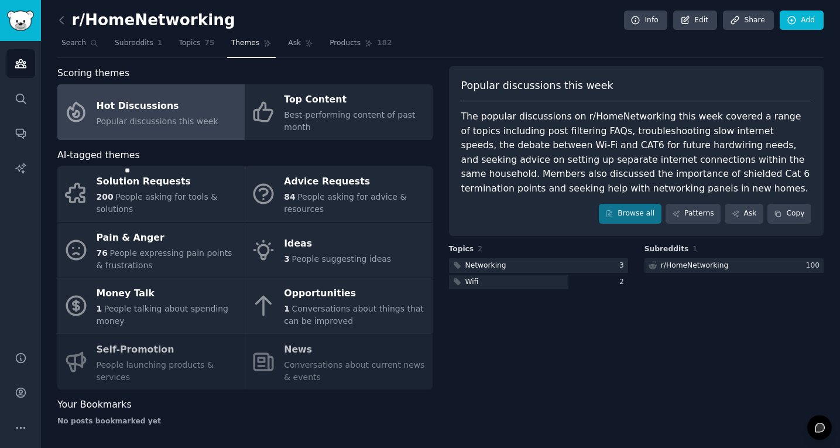
copy span "AI-tagged themes"
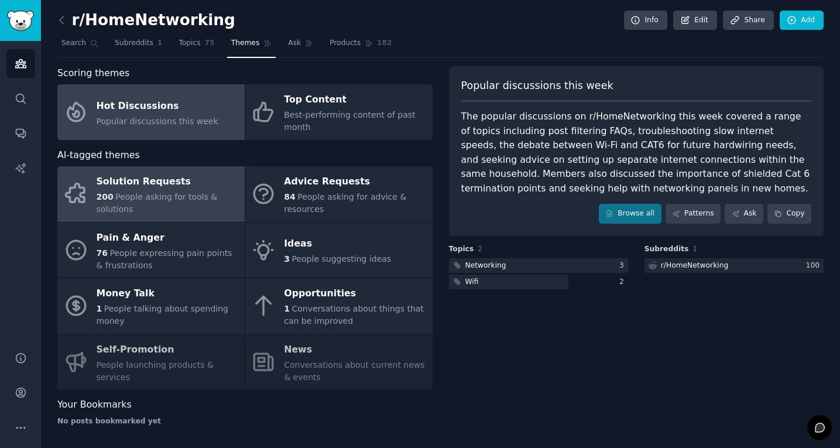
click at [205, 173] on div "Solution Requests" at bounding box center [168, 182] width 142 height 19
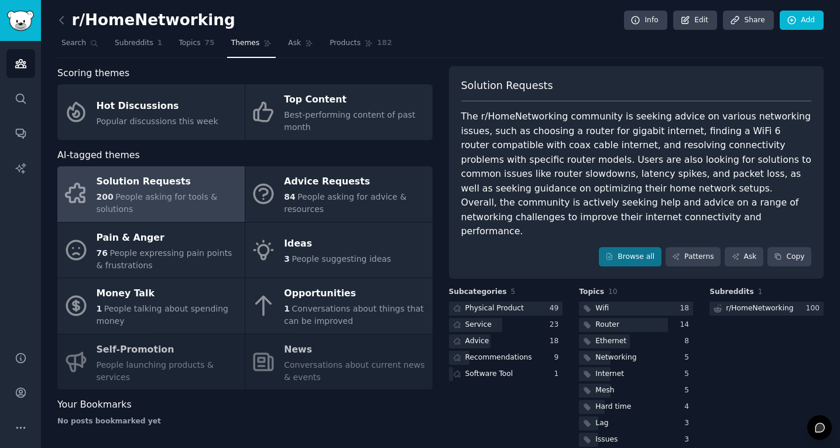
copy span "Solution Requests"
drag, startPoint x: 458, startPoint y: 84, endPoint x: 552, endPoint y: 87, distance: 94.3
click at [552, 87] on div "Solution Requests The r/HomeNetworking community is seeking advice on various n…" at bounding box center [636, 172] width 375 height 213
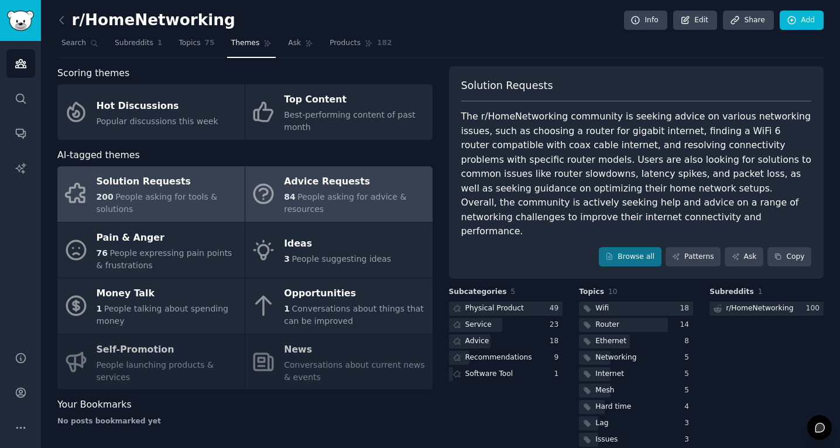
click at [279, 171] on link "Advice Requests 84 People asking for advice & resources" at bounding box center [338, 194] width 187 height 56
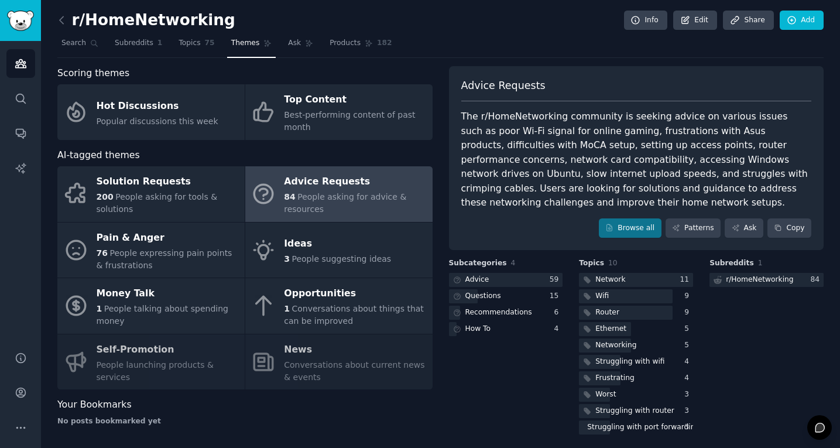
drag, startPoint x: 461, startPoint y: 83, endPoint x: 540, endPoint y: 87, distance: 79.7
click at [540, 87] on div "Advice Requests" at bounding box center [636, 89] width 351 height 23
copy span "Advice Requests"
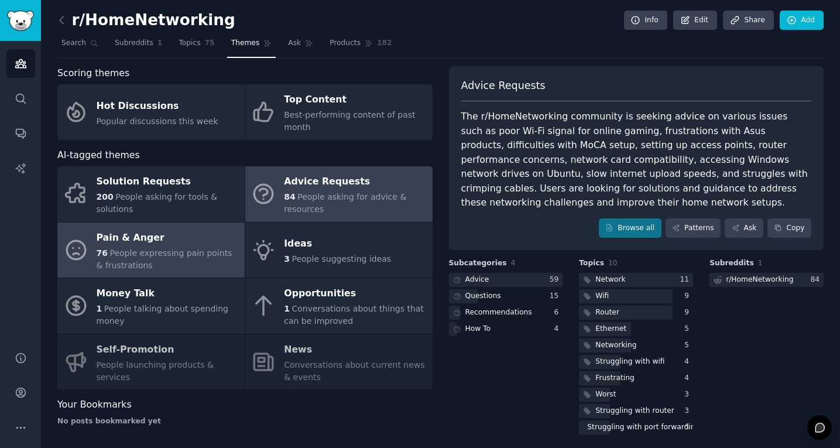
click at [115, 250] on span "People expressing pain points & frustrations" at bounding box center [165, 259] width 136 height 22
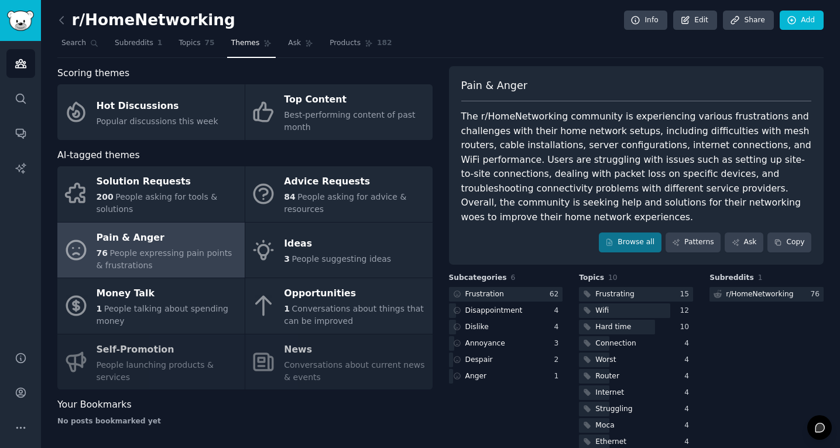
drag, startPoint x: 462, startPoint y: 87, endPoint x: 526, endPoint y: 89, distance: 63.2
click at [526, 89] on div "Pain & Anger" at bounding box center [636, 89] width 351 height 23
click at [490, 88] on span "Pain & Anger" at bounding box center [494, 85] width 66 height 15
copy span "Pain & Anger"
drag, startPoint x: 458, startPoint y: 88, endPoint x: 527, endPoint y: 91, distance: 69.1
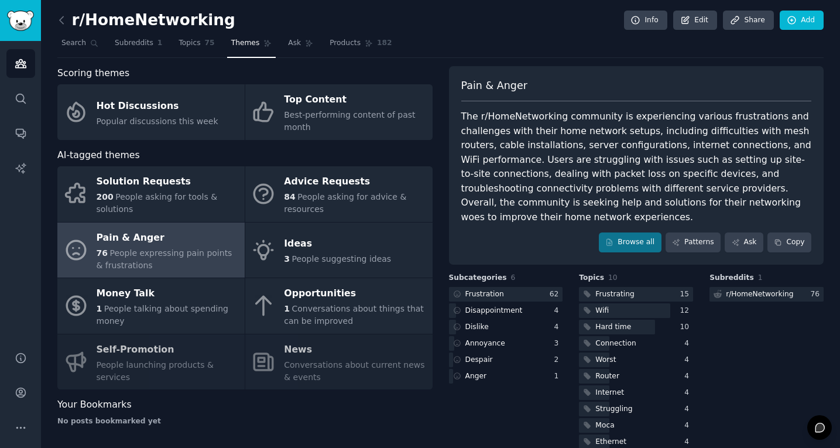
click at [527, 91] on div "Pain & Anger The r/HomeNetworking community is experiencing various frustration…" at bounding box center [636, 165] width 375 height 198
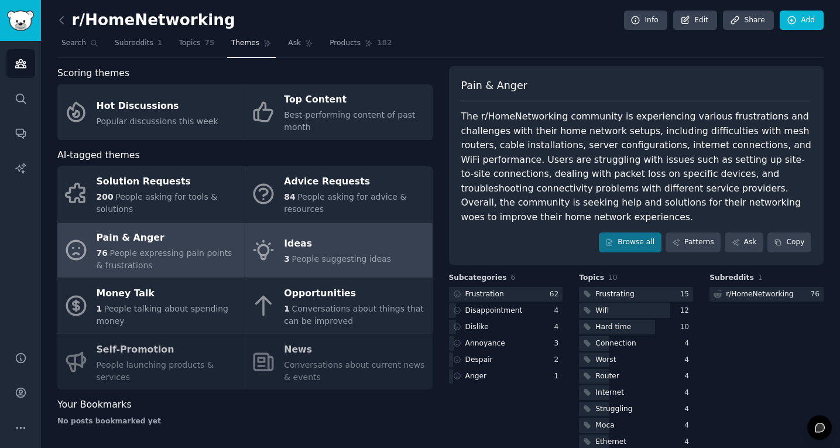
click at [302, 259] on span "People suggesting ideas" at bounding box center [342, 258] width 100 height 9
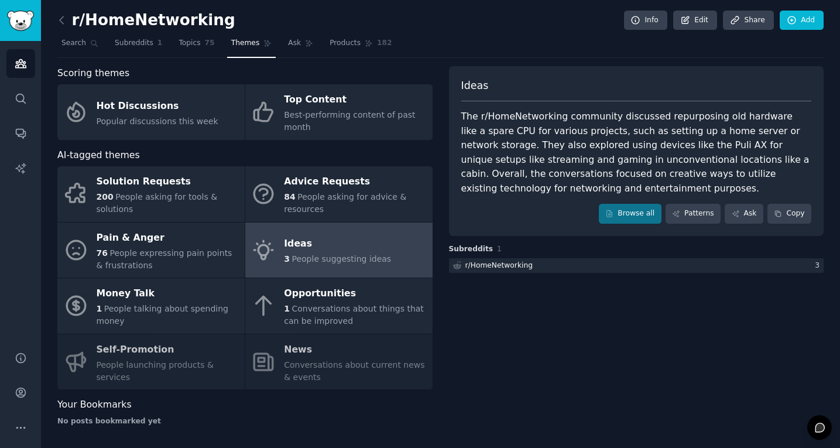
drag, startPoint x: 460, startPoint y: 87, endPoint x: 490, endPoint y: 87, distance: 29.9
click at [490, 87] on div "Ideas" at bounding box center [636, 89] width 351 height 23
copy span "Ideas"
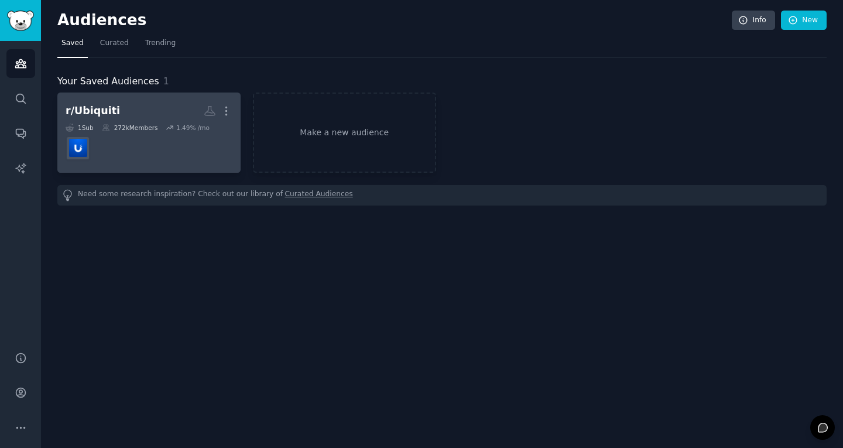
click at [184, 139] on dd at bounding box center [149, 148] width 167 height 33
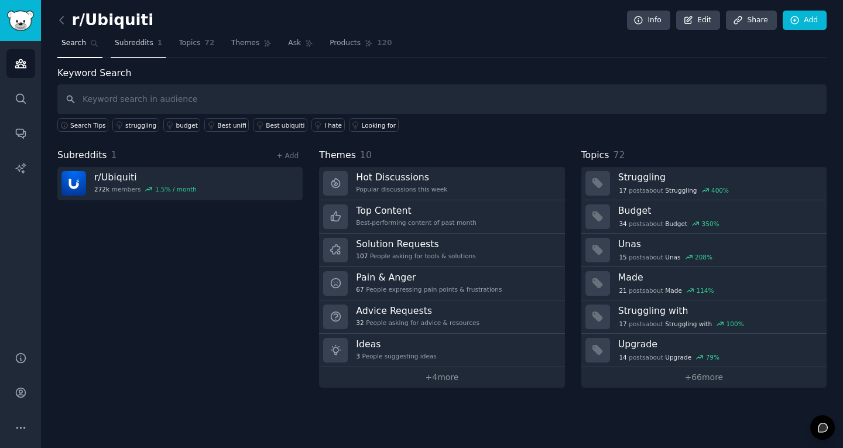
click at [139, 50] on link "Subreddits 1" at bounding box center [139, 46] width 56 height 24
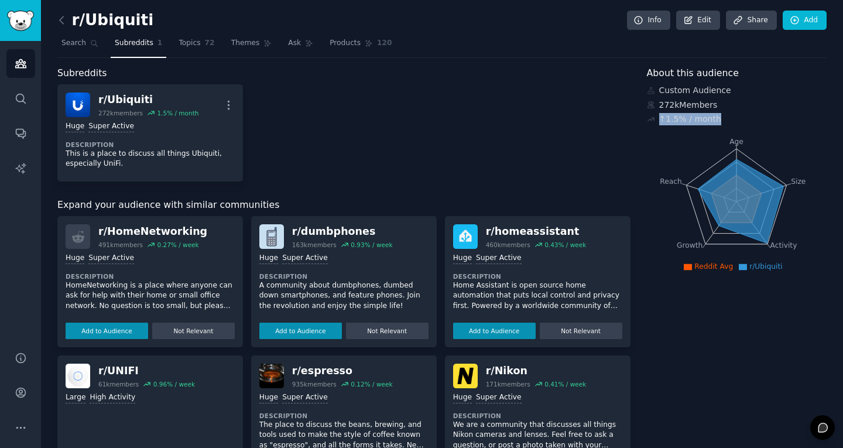
drag, startPoint x: 657, startPoint y: 122, endPoint x: 725, endPoint y: 122, distance: 67.3
click at [725, 122] on div "↑ 1.5 % / month" at bounding box center [737, 119] width 180 height 12
copy div "↑ 1.5 % / month"
click at [727, 339] on div "About this audience Custom Audience 272k Members ↑ 1.5 % / month Age Size Activ…" at bounding box center [737, 415] width 180 height 699
click at [18, 426] on icon "Sidebar" at bounding box center [21, 427] width 12 height 12
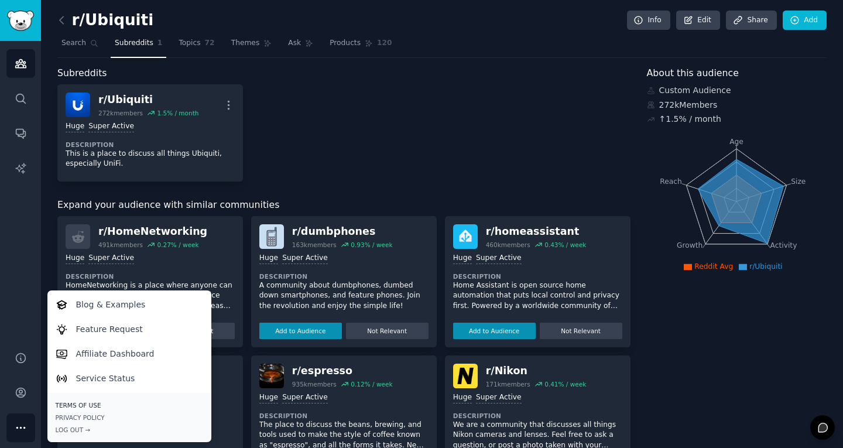
click at [90, 405] on link "Terms of Use" at bounding box center [130, 405] width 148 height 8
click at [22, 401] on link "Account" at bounding box center [20, 392] width 29 height 29
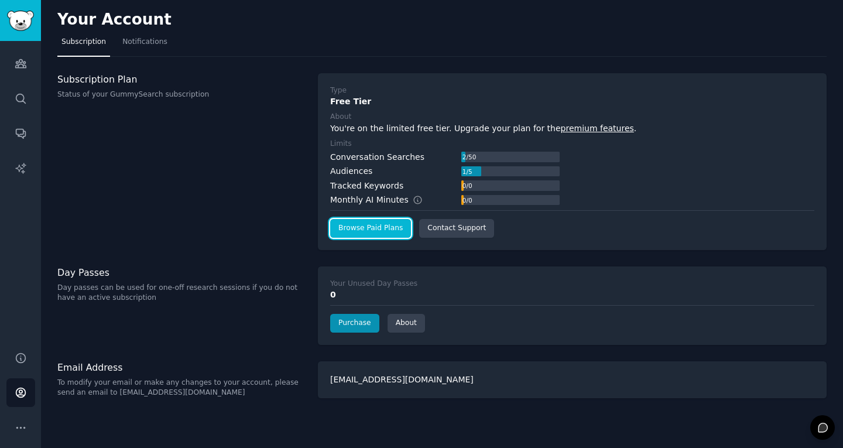
click at [379, 234] on link "Browse Paid Plans" at bounding box center [370, 228] width 81 height 19
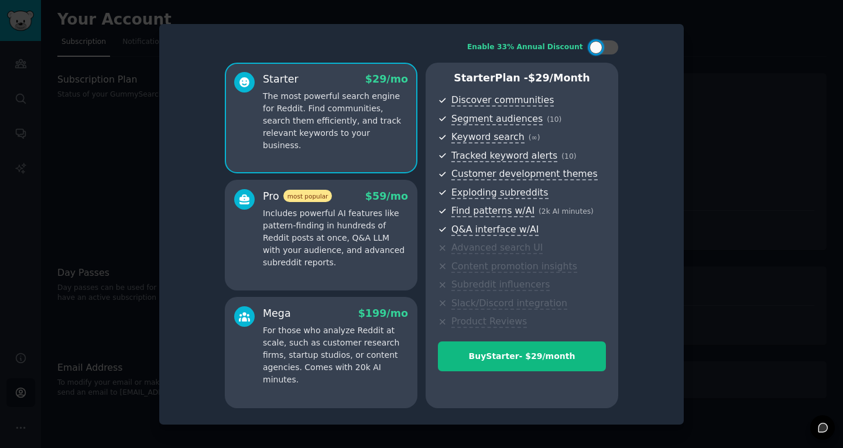
click at [746, 60] on div at bounding box center [421, 224] width 843 height 448
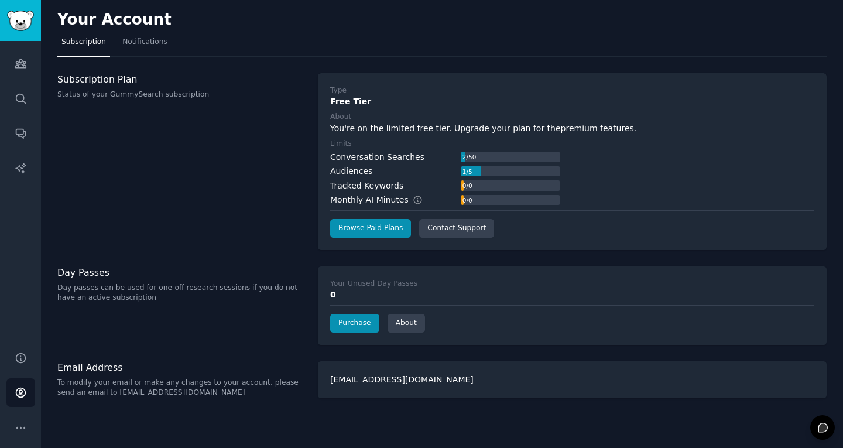
click at [345, 174] on div "Audiences" at bounding box center [351, 171] width 42 height 12
click at [214, 197] on div "Subscription Plan Status of your GummySearch subscription" at bounding box center [181, 161] width 248 height 177
click at [154, 46] on span "Notifications" at bounding box center [144, 42] width 45 height 11
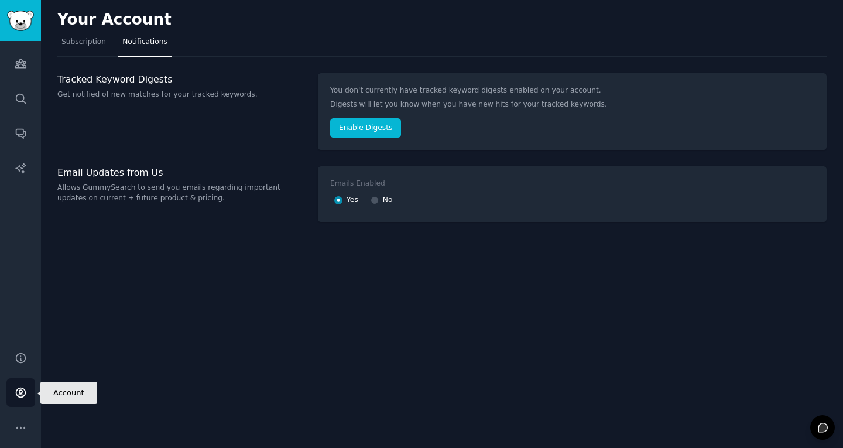
click at [13, 387] on link "Account" at bounding box center [20, 392] width 29 height 29
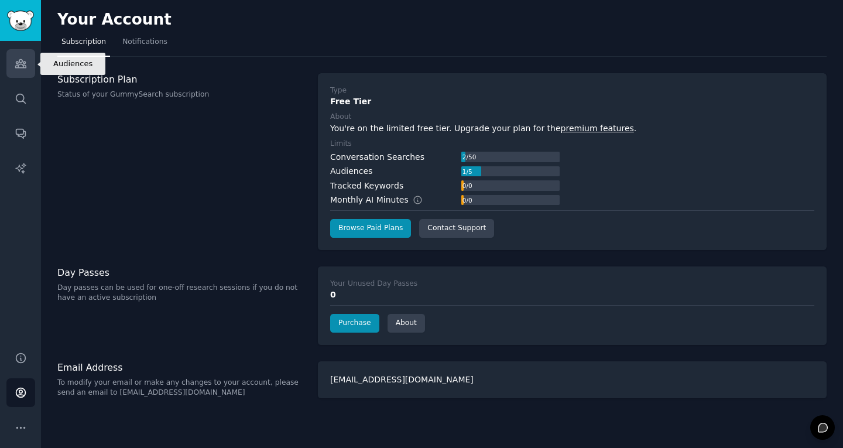
click at [20, 70] on link "Audiences" at bounding box center [20, 63] width 29 height 29
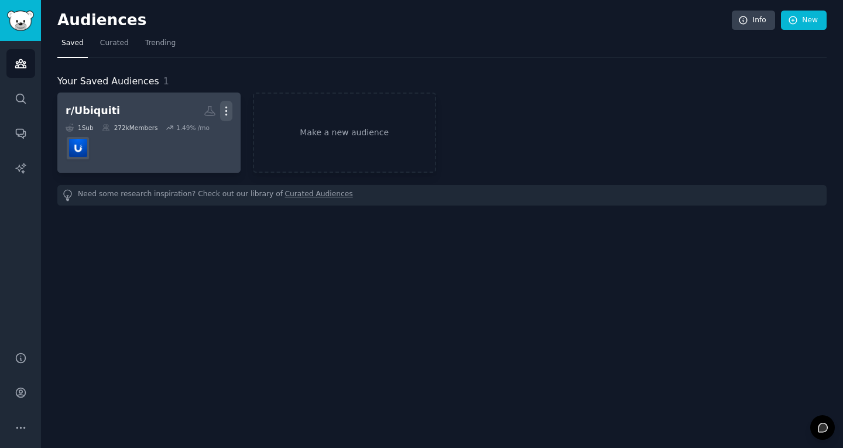
click at [230, 111] on icon "button" at bounding box center [226, 111] width 12 height 12
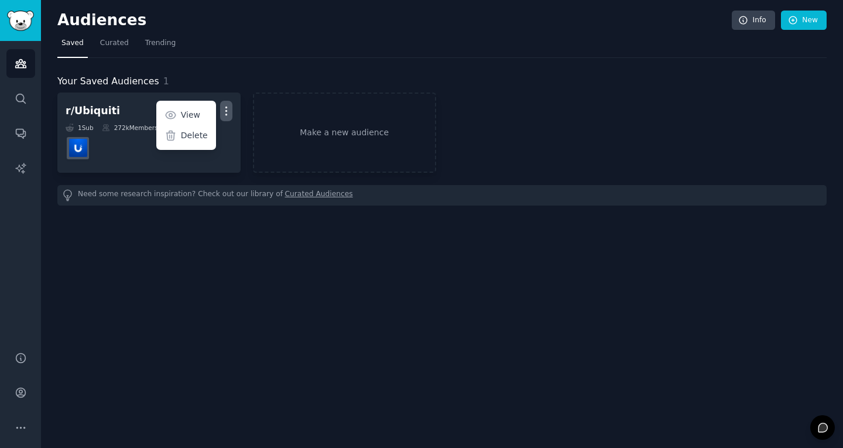
click at [202, 304] on div "Audiences Info New Saved Curated Trending Your Saved Audiences 1 r/Ubiquiti Mor…" at bounding box center [442, 224] width 802 height 448
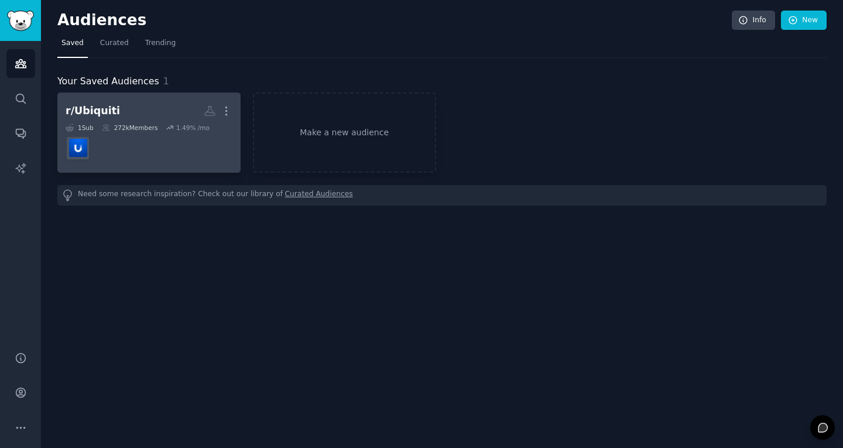
click at [208, 153] on dd at bounding box center [149, 148] width 167 height 33
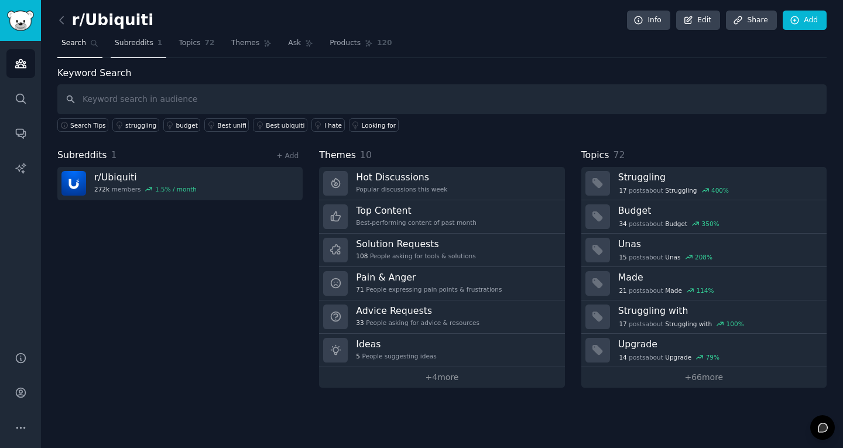
click at [150, 50] on link "Subreddits 1" at bounding box center [139, 46] width 56 height 24
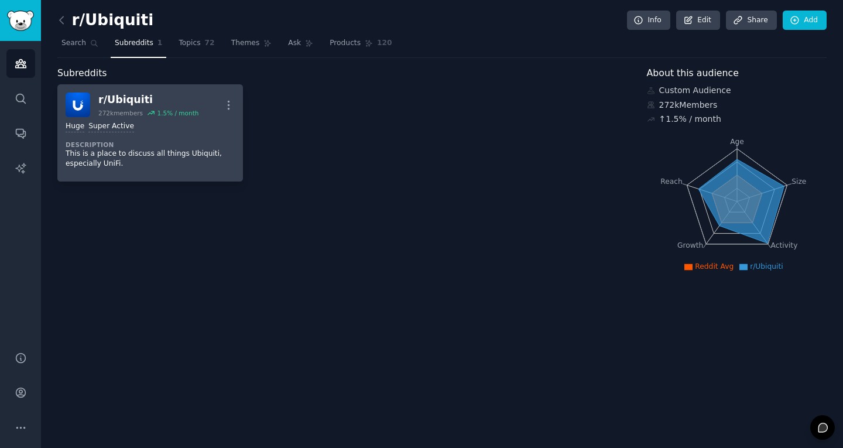
click at [226, 131] on div "Huge Super Active" at bounding box center [150, 126] width 169 height 11
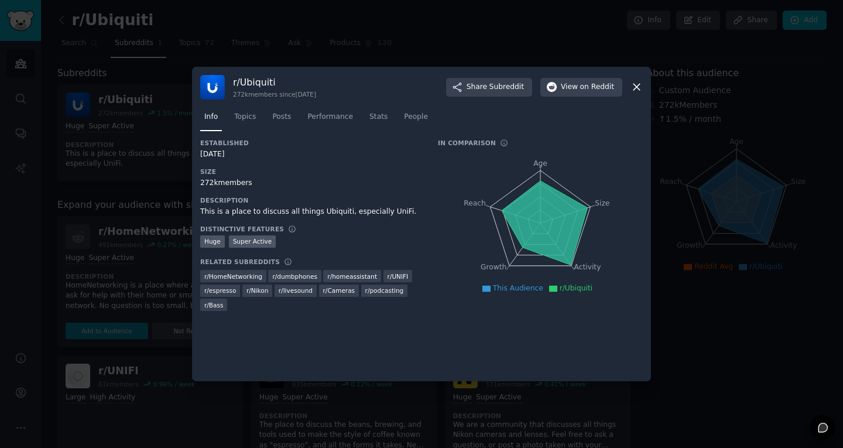
click at [636, 87] on icon at bounding box center [636, 87] width 6 height 6
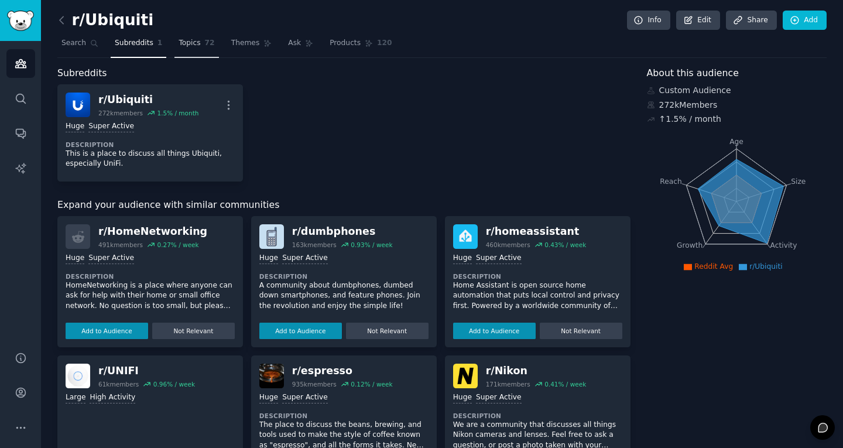
click at [196, 39] on link "Topics 72" at bounding box center [196, 46] width 44 height 24
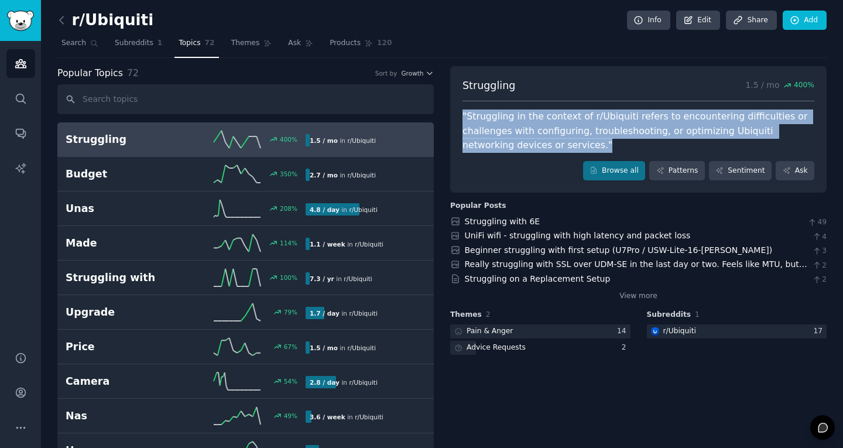
drag, startPoint x: 460, startPoint y: 115, endPoint x: 606, endPoint y: 146, distance: 149.5
click at [606, 146] on div "Struggling 1.5 / mo 400 % "Struggling in the context of r/Ubiquiti refers to en…" at bounding box center [638, 129] width 376 height 127
click at [615, 160] on span "button" at bounding box center [615, 160] width 0 height 0
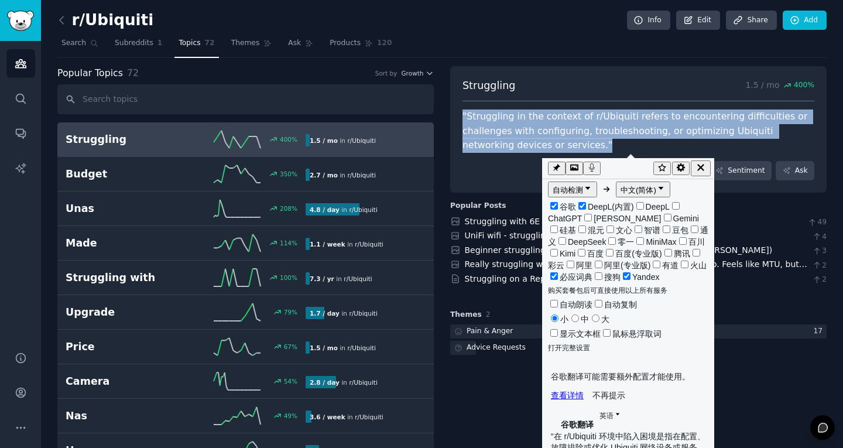
click at [701, 167] on icon "button" at bounding box center [700, 167] width 11 height 11
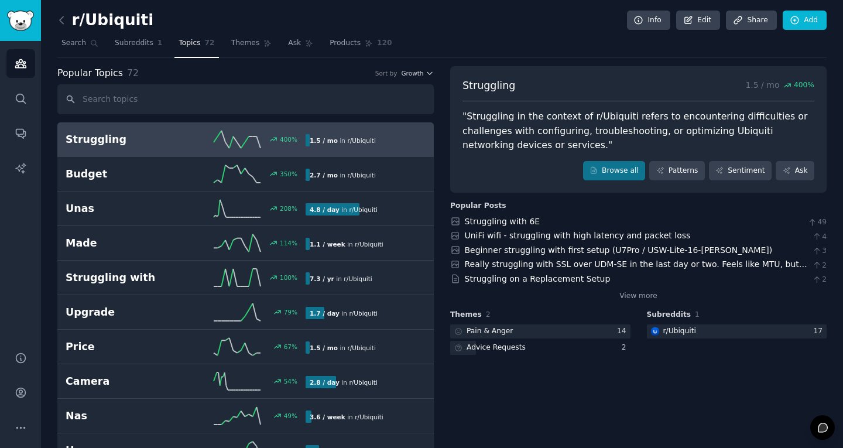
click at [413, 77] on span "Growth" at bounding box center [412, 73] width 22 height 8
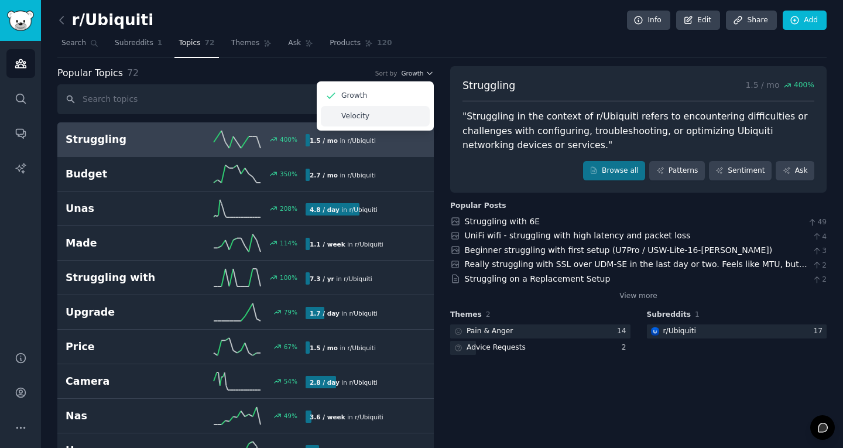
click at [378, 116] on div "Velocity" at bounding box center [375, 116] width 109 height 20
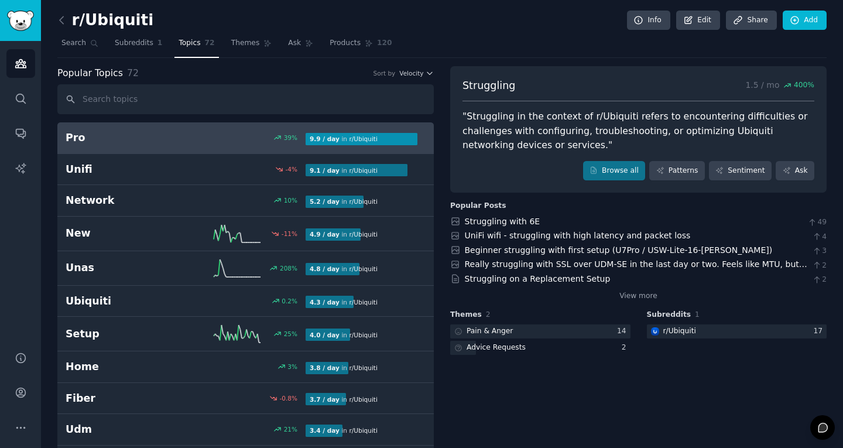
click at [109, 134] on h2 "Pro" at bounding box center [126, 138] width 120 height 15
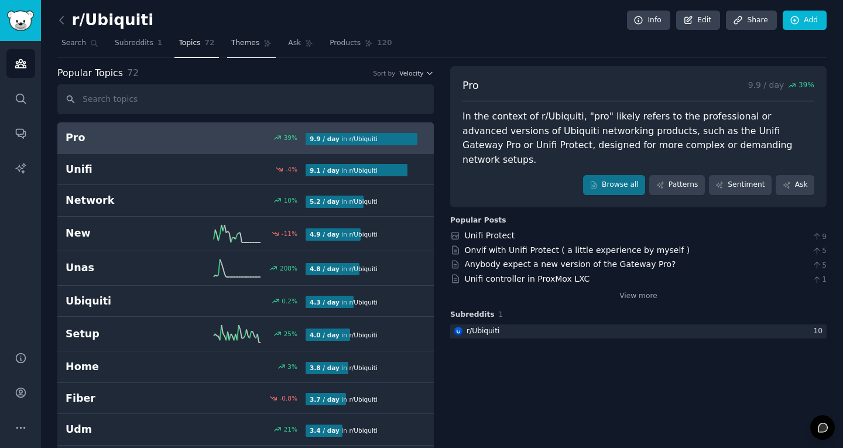
click at [231, 41] on span "Themes" at bounding box center [245, 43] width 29 height 11
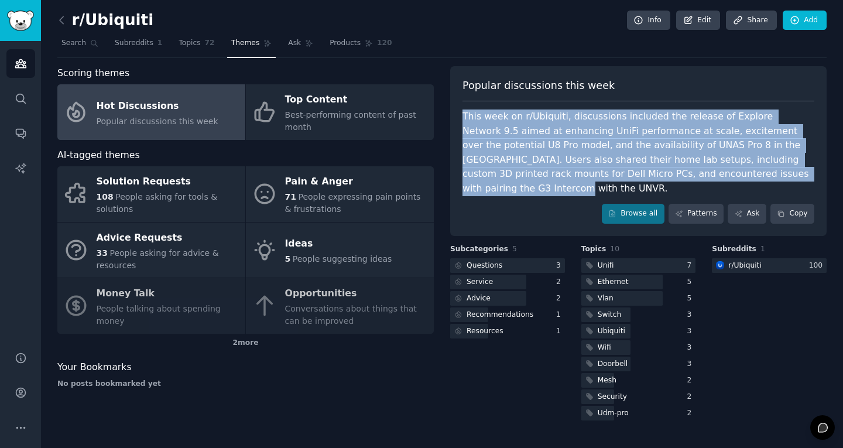
copy div "This week on r/Ubiquiti, discussions included the release of Explore Network 9.…"
drag, startPoint x: 472, startPoint y: 121, endPoint x: 531, endPoint y: 188, distance: 89.2
click at [531, 188] on div "This week on r/Ubiquiti, discussions included the release of Explore Network 9.…" at bounding box center [638, 152] width 352 height 86
click at [539, 202] on span "button" at bounding box center [539, 202] width 0 height 0
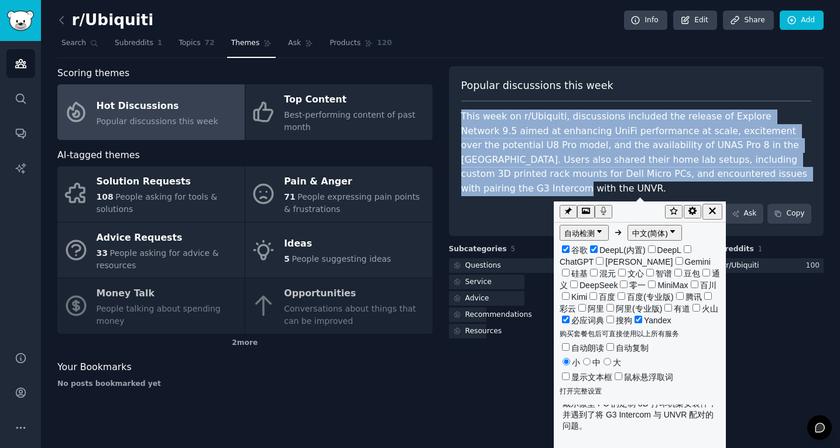
scroll to position [176, 0]
click at [715, 205] on icon "button" at bounding box center [712, 210] width 11 height 11
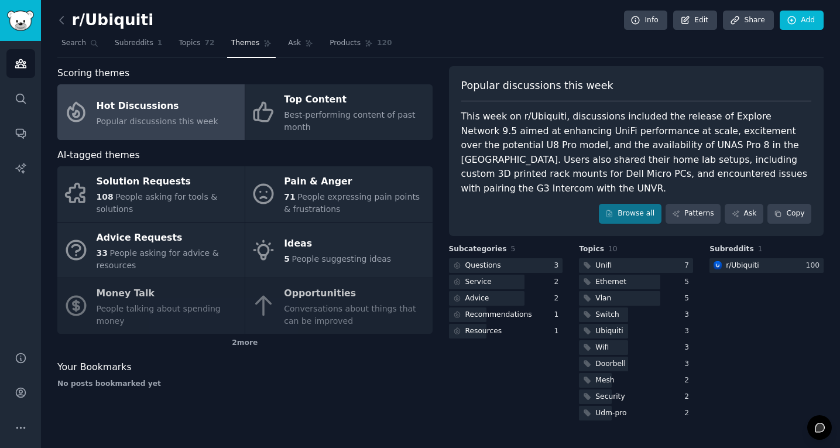
click at [498, 389] on div "Subcategories 5 Questions 3 Service 2 Advice 2 Recommendations 1 Resources 1" at bounding box center [506, 333] width 114 height 179
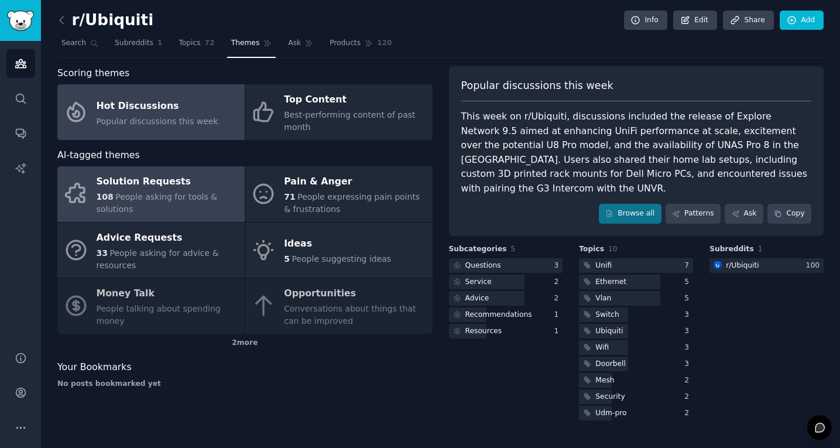
click at [188, 206] on div "108 People asking for tools & solutions" at bounding box center [168, 203] width 142 height 25
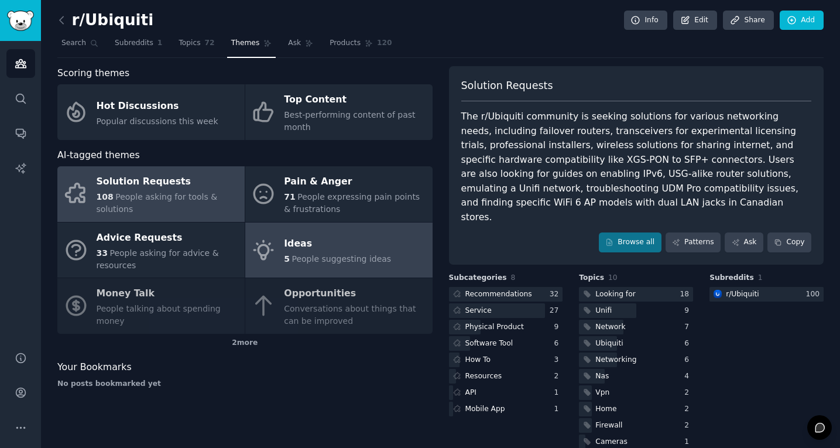
click at [378, 269] on link "Ideas 5 People suggesting ideas" at bounding box center [338, 250] width 187 height 56
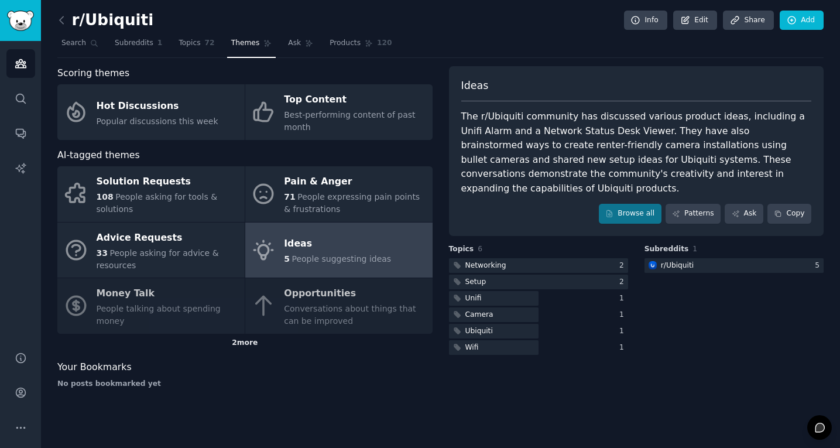
click at [248, 346] on div "2 more" at bounding box center [244, 343] width 375 height 19
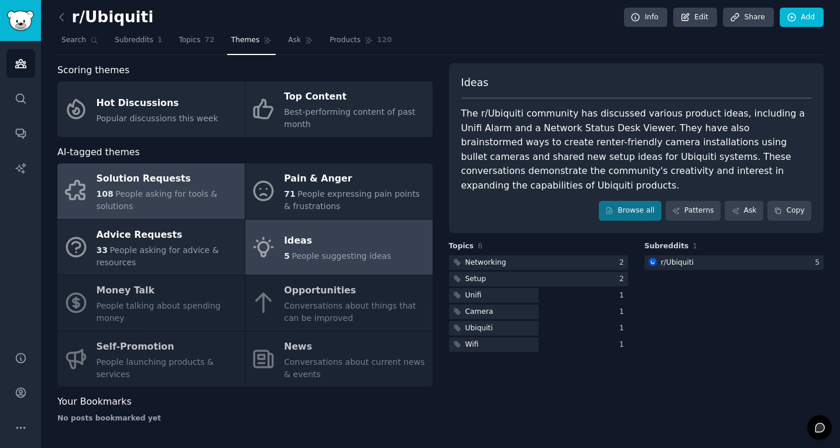
click at [166, 195] on span "People asking for tools & solutions" at bounding box center [157, 200] width 121 height 22
